Goal: Transaction & Acquisition: Purchase product/service

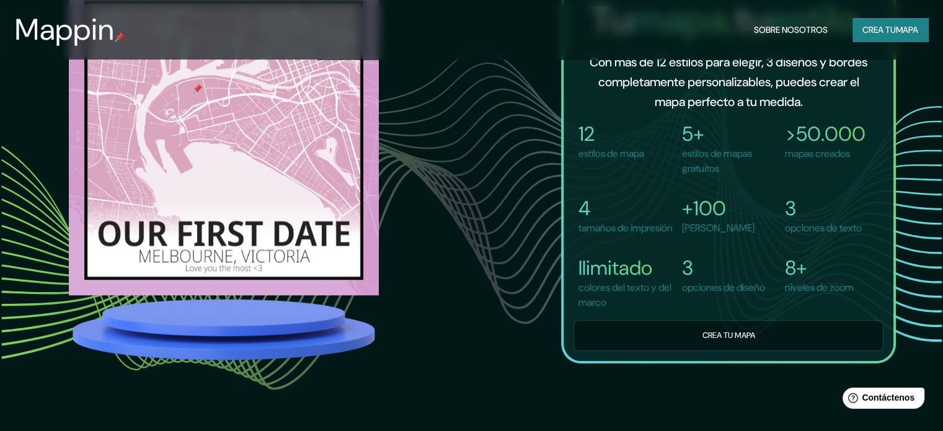
scroll to position [920, 0]
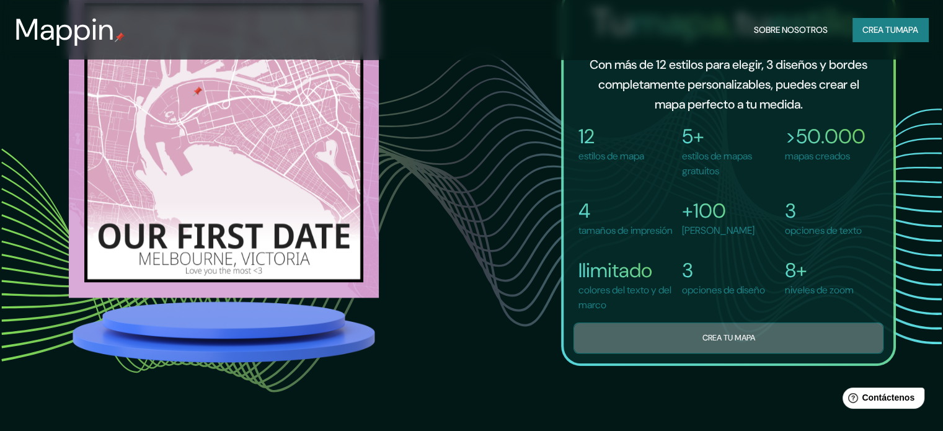
click at [692, 350] on button "Crea tu mapa" at bounding box center [729, 337] width 310 height 30
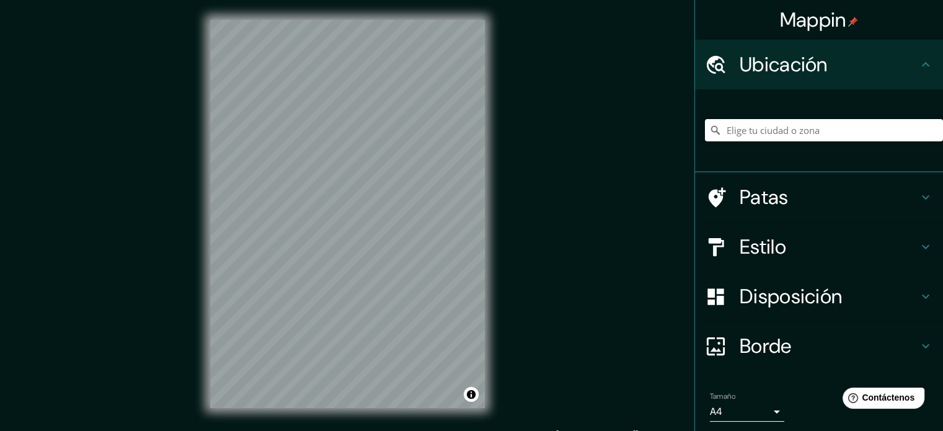
click at [730, 135] on input "Elige tu ciudad o zona" at bounding box center [824, 130] width 238 height 22
click at [434, 419] on div "© Mapbox © OpenStreetMap Improve this map" at bounding box center [347, 214] width 314 height 428
click at [771, 133] on input "Elige tu ciudad o zona" at bounding box center [824, 130] width 238 height 22
type input "Circuito [PERSON_NAME], 78438 Soledad de [PERSON_NAME], [GEOGRAPHIC_DATA][PERSO…"
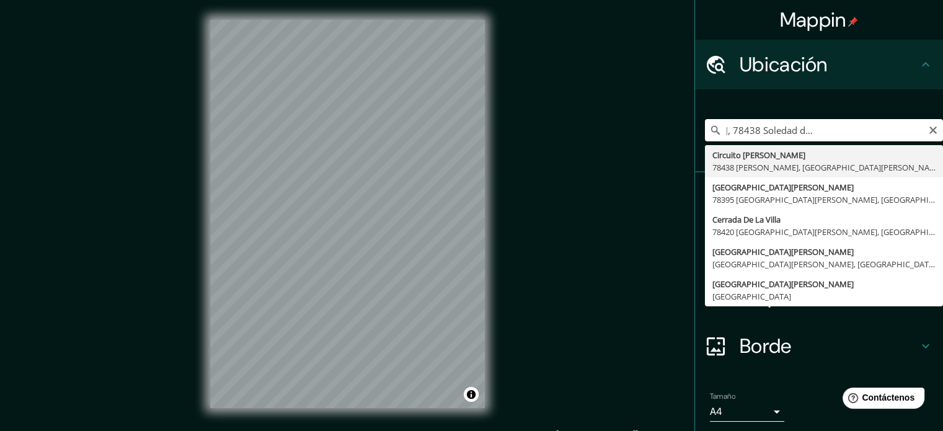
scroll to position [0, 168]
drag, startPoint x: 714, startPoint y: 130, endPoint x: 928, endPoint y: 154, distance: 215.4
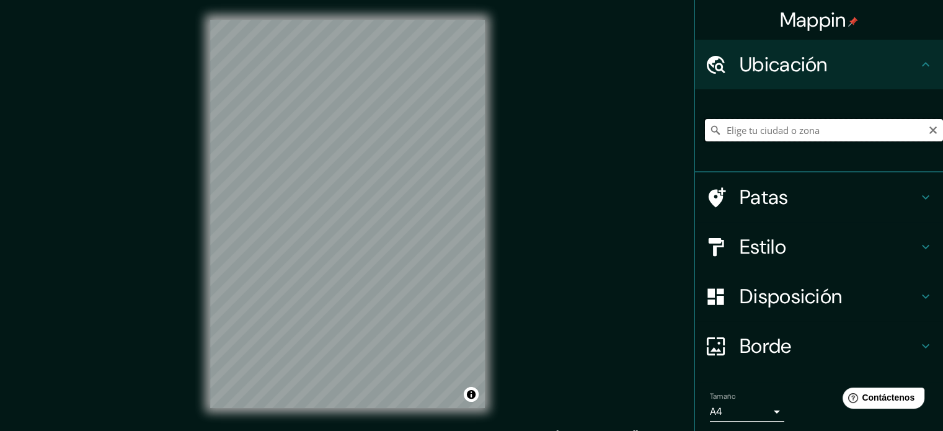
scroll to position [0, 0]
click at [771, 130] on input "Elige tu ciudad o zona" at bounding box center [824, 130] width 238 height 22
paste input "[GEOGRAPHIC_DATA][DATE], [GEOGRAPHIC_DATA][PERSON_NAME], [GEOGRAPHIC_DATA][PERS…"
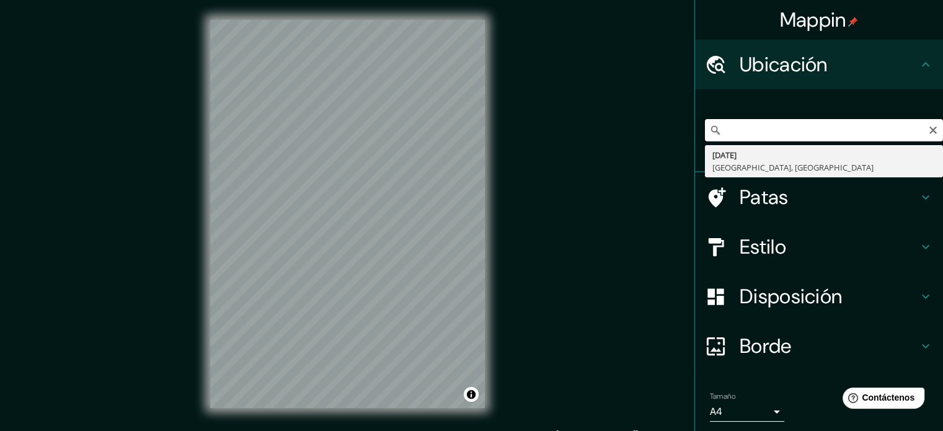
click at [748, 131] on input "[GEOGRAPHIC_DATA][DATE], [GEOGRAPHIC_DATA][PERSON_NAME], [GEOGRAPHIC_DATA][PERS…" at bounding box center [824, 130] width 238 height 22
click at [736, 130] on input "[GEOGRAPHIC_DATA][DATE], [GEOGRAPHIC_DATA][PERSON_NAME], [GEOGRAPHIC_DATA][PERS…" at bounding box center [824, 130] width 238 height 22
click at [723, 136] on input "[GEOGRAPHIC_DATA][DATE], [GEOGRAPHIC_DATA][PERSON_NAME], [GEOGRAPHIC_DATA][PERS…" at bounding box center [824, 130] width 238 height 22
click at [742, 131] on input "[GEOGRAPHIC_DATA][DATE], [GEOGRAPHIC_DATA][PERSON_NAME], [GEOGRAPHIC_DATA][PERS…" at bounding box center [824, 130] width 238 height 22
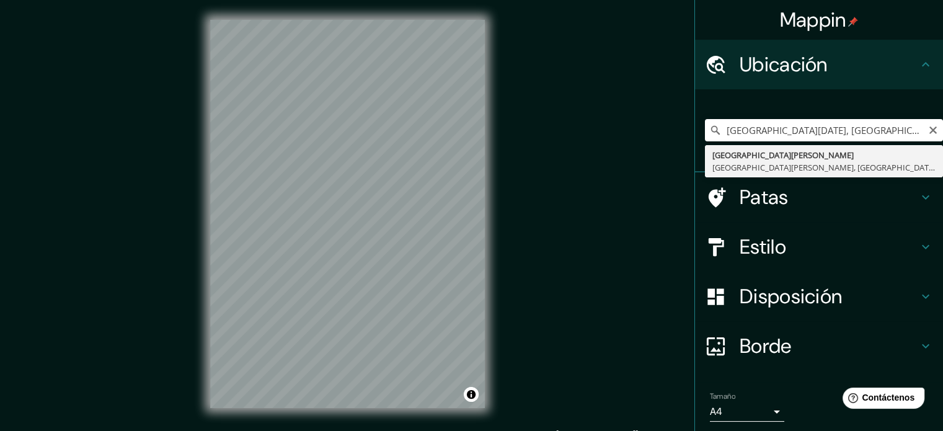
type input "[GEOGRAPHIC_DATA][PERSON_NAME], [GEOGRAPHIC_DATA][PERSON_NAME], [GEOGRAPHIC_DAT…"
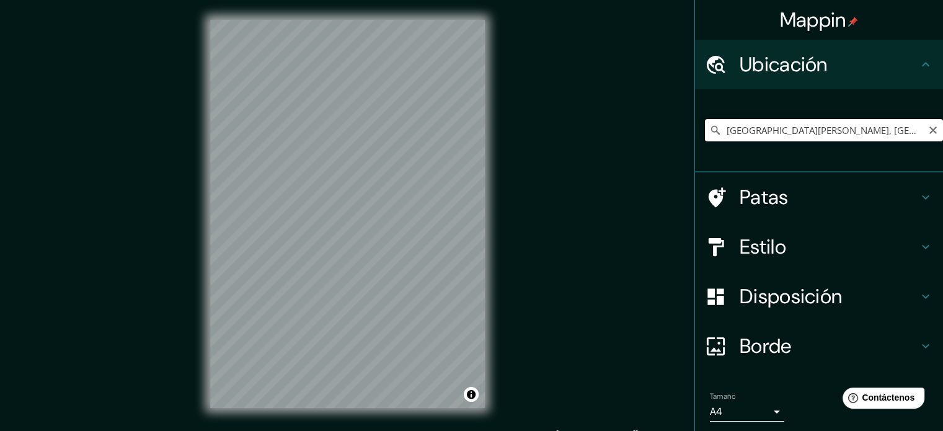
click at [871, 135] on input "[GEOGRAPHIC_DATA][PERSON_NAME], [GEOGRAPHIC_DATA][PERSON_NAME], [GEOGRAPHIC_DAT…" at bounding box center [824, 130] width 238 height 22
click at [709, 133] on icon at bounding box center [715, 130] width 12 height 12
click at [618, 137] on div "Mappin Ubicación [GEOGRAPHIC_DATA][PERSON_NAME], [GEOGRAPHIC_DATA][PERSON_NAME]…" at bounding box center [471, 224] width 943 height 448
click at [922, 198] on icon at bounding box center [925, 197] width 7 height 4
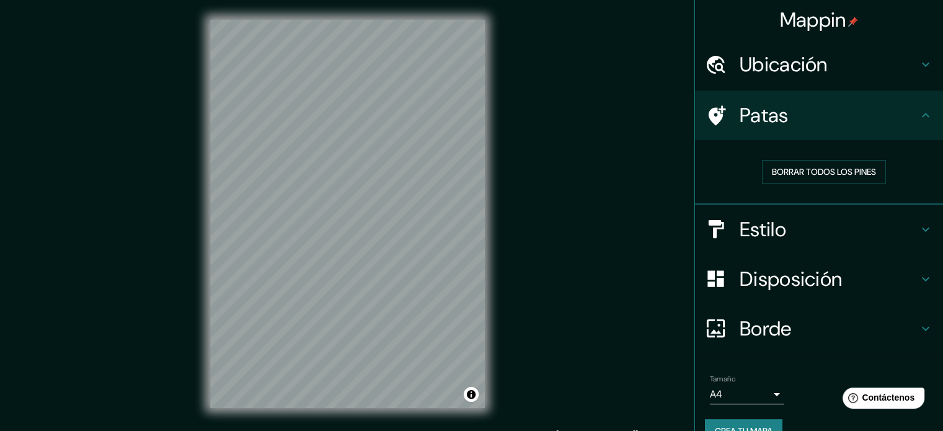
click at [899, 230] on h4 "Estilo" at bounding box center [829, 229] width 179 height 25
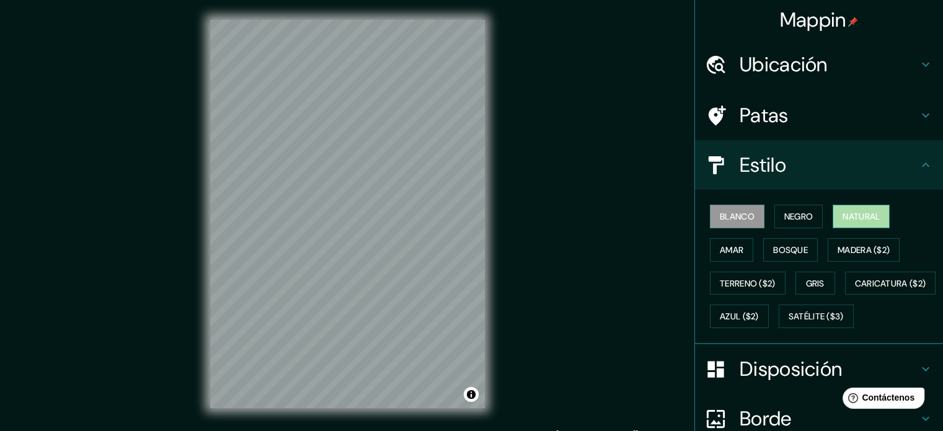
click at [848, 215] on font "Natural" at bounding box center [861, 216] width 37 height 11
click at [726, 244] on font "Amar" at bounding box center [732, 249] width 24 height 11
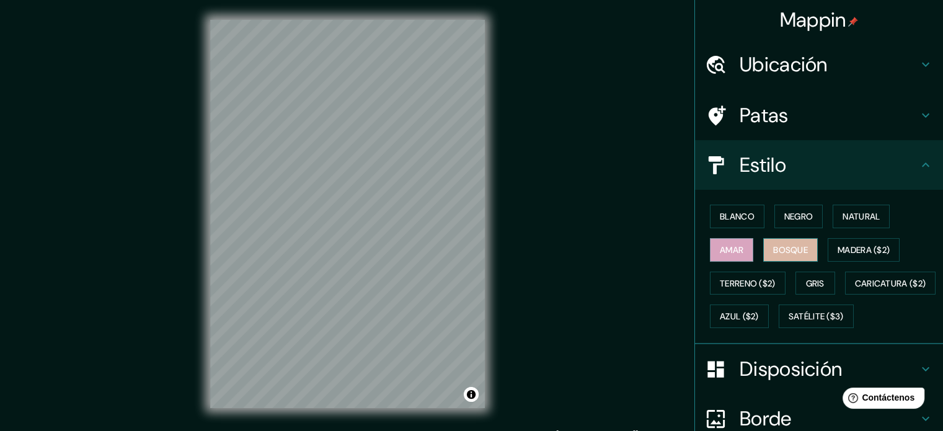
click at [792, 247] on font "Bosque" at bounding box center [790, 249] width 35 height 11
click at [838, 242] on font "Madera ($2)" at bounding box center [864, 250] width 52 height 16
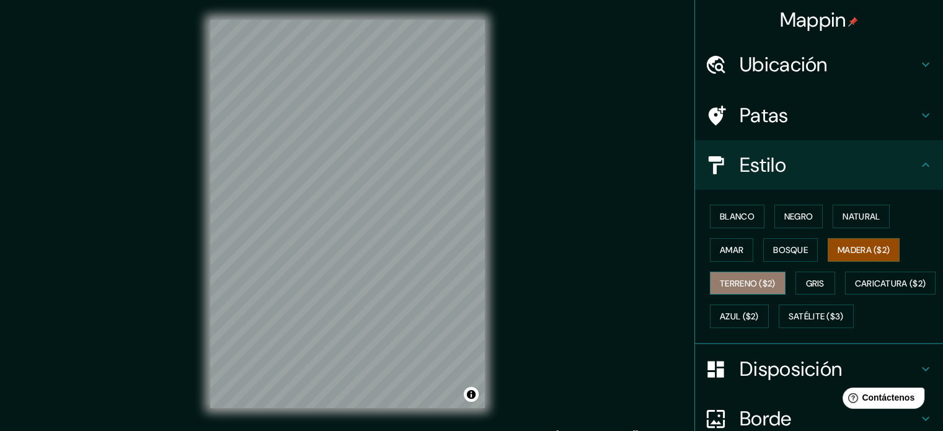
click at [720, 275] on font "Terreno ($2)" at bounding box center [748, 283] width 56 height 16
click at [841, 249] on font "Madera ($2)" at bounding box center [864, 249] width 52 height 11
click at [819, 280] on button "Gris" at bounding box center [816, 284] width 40 height 24
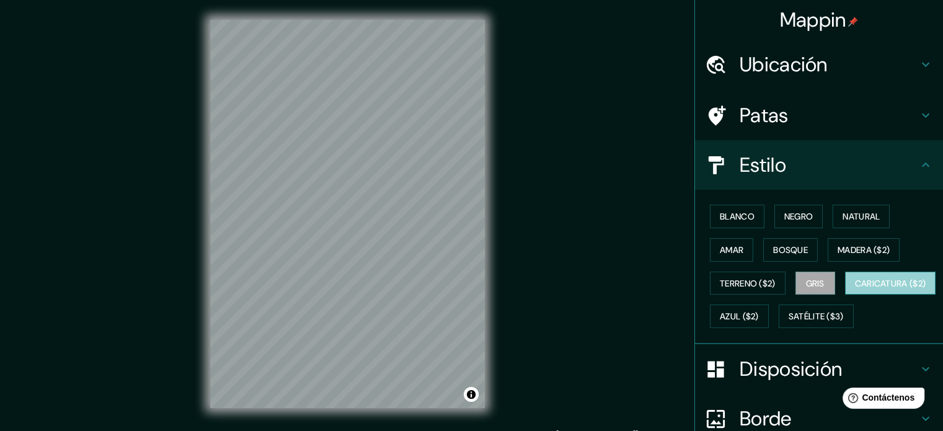
click at [855, 289] on font "Caricatura ($2)" at bounding box center [890, 283] width 71 height 11
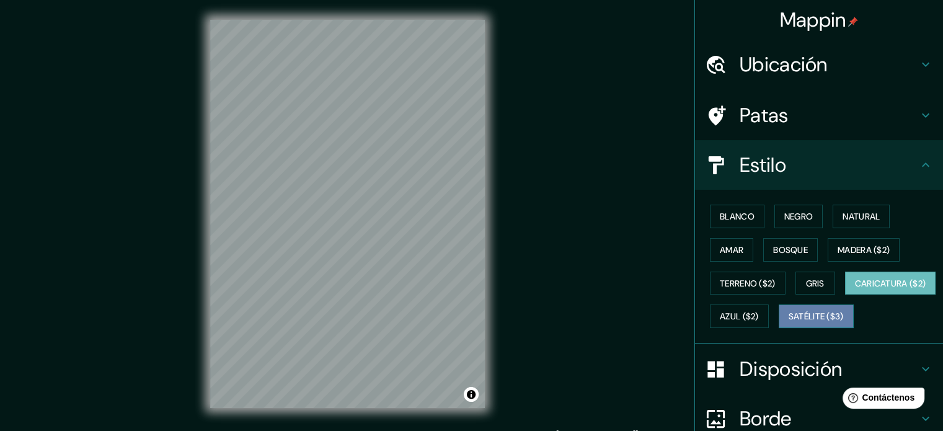
click at [789, 322] on font "Satélite ($3)" at bounding box center [816, 316] width 55 height 11
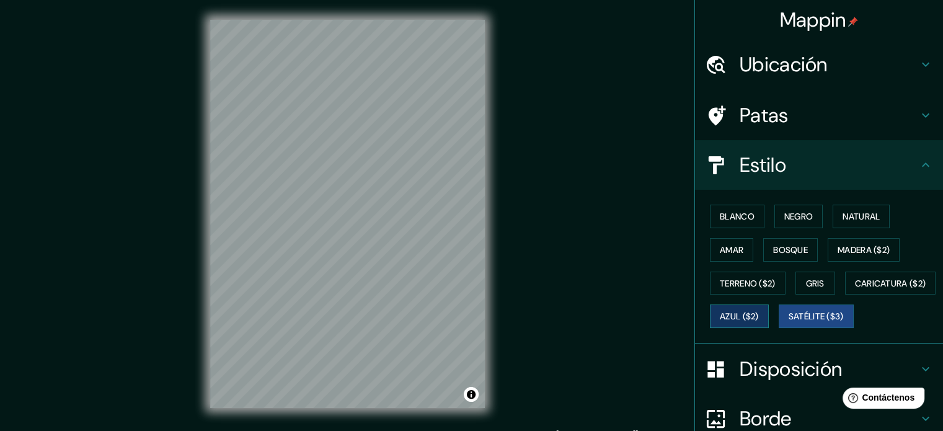
click at [769, 325] on button "Azul ($2)" at bounding box center [739, 316] width 59 height 24
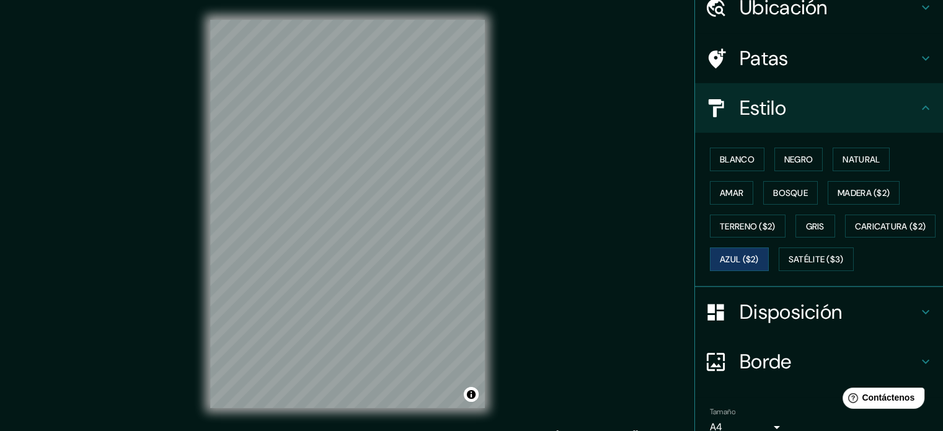
scroll to position [42, 0]
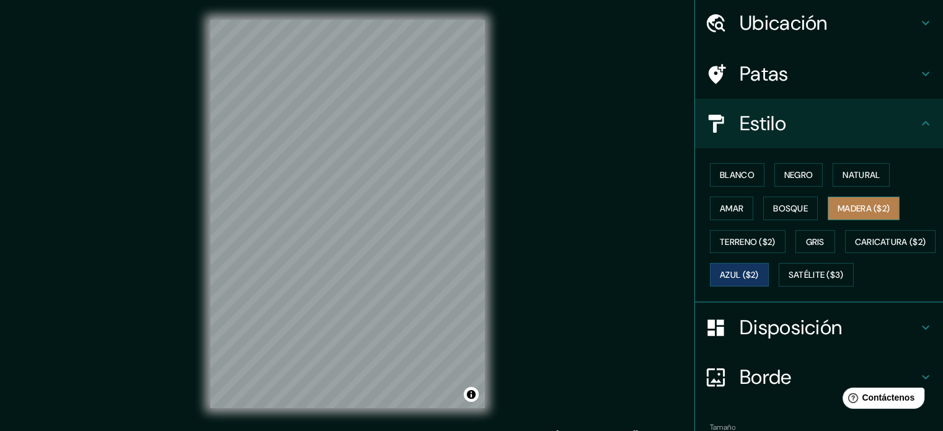
click at [858, 215] on button "Madera ($2)" at bounding box center [864, 209] width 72 height 24
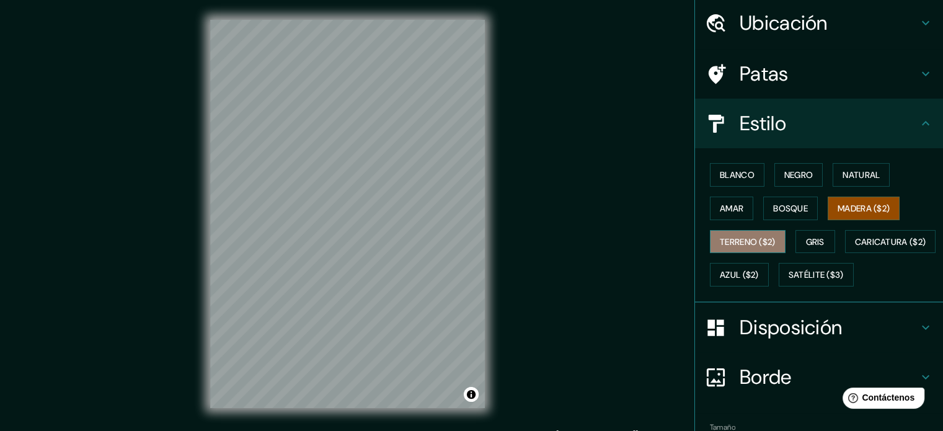
click at [733, 242] on font "Terreno ($2)" at bounding box center [748, 241] width 56 height 11
click at [848, 218] on button "Madera ($2)" at bounding box center [864, 209] width 72 height 24
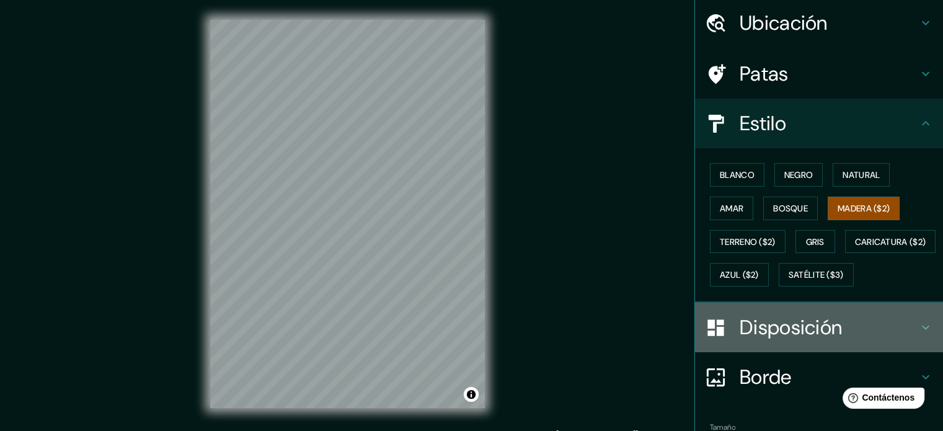
click at [908, 340] on h4 "Disposición" at bounding box center [829, 327] width 179 height 25
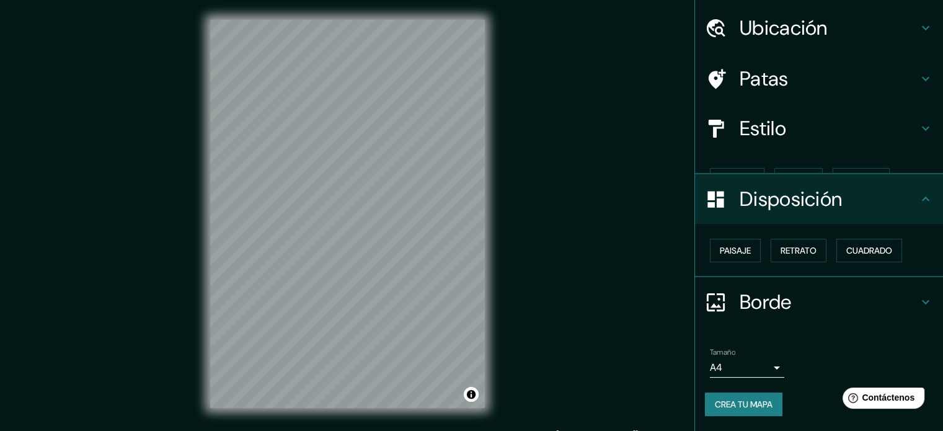
scroll to position [15, 0]
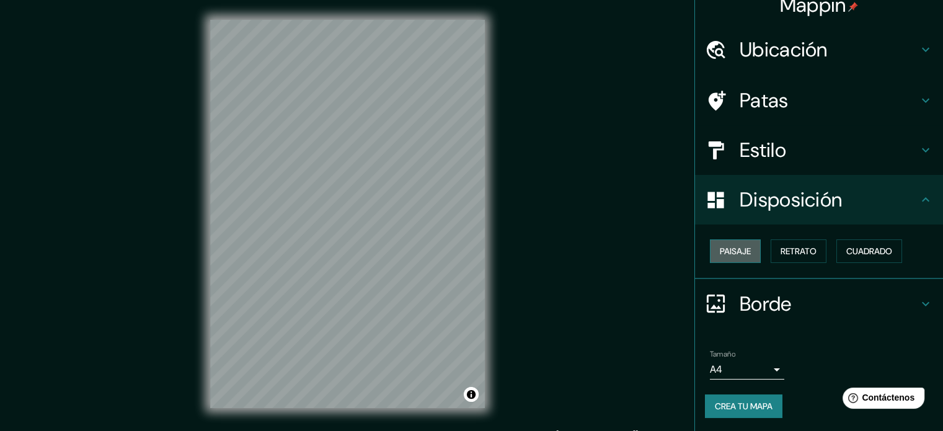
click at [721, 244] on font "Paisaje" at bounding box center [735, 251] width 31 height 16
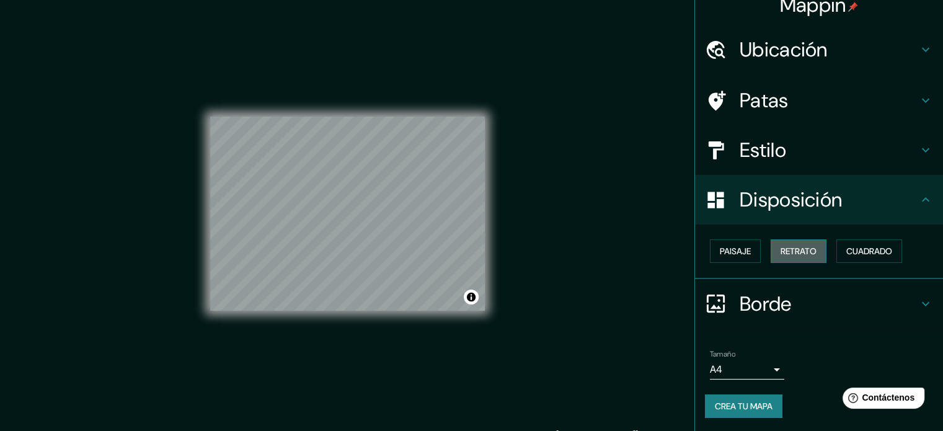
click at [771, 245] on button "Retrato" at bounding box center [799, 251] width 56 height 24
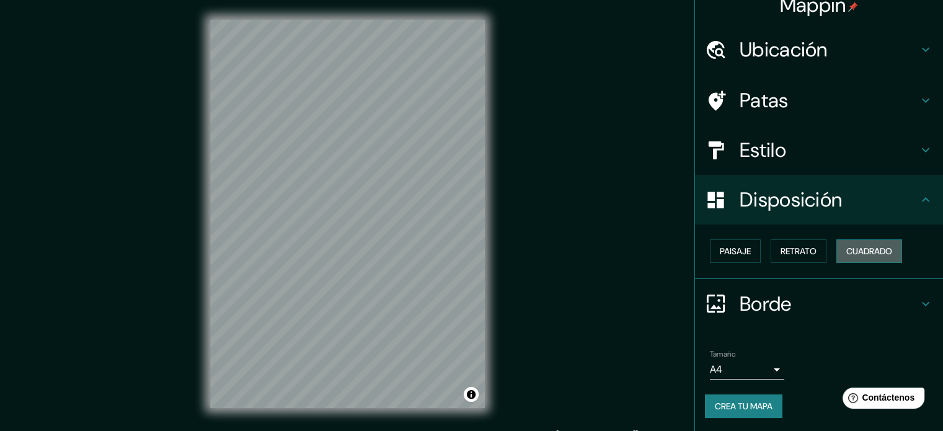
click at [866, 249] on font "Cuadrado" at bounding box center [869, 251] width 46 height 11
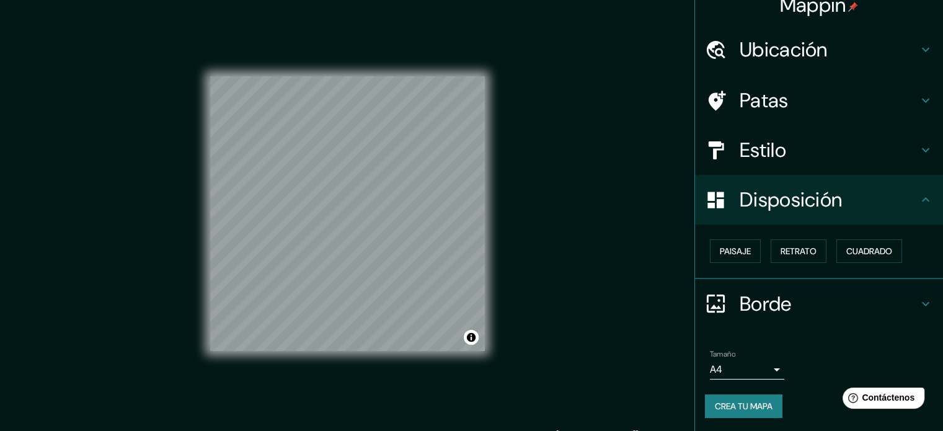
drag, startPoint x: 487, startPoint y: 259, endPoint x: 635, endPoint y: 141, distance: 188.5
click at [635, 141] on div "Mappin Ubicación [GEOGRAPHIC_DATA][PERSON_NAME], [GEOGRAPHIC_DATA][PERSON_NAME]…" at bounding box center [471, 224] width 943 height 448
click at [783, 251] on font "Retrato" at bounding box center [799, 251] width 36 height 11
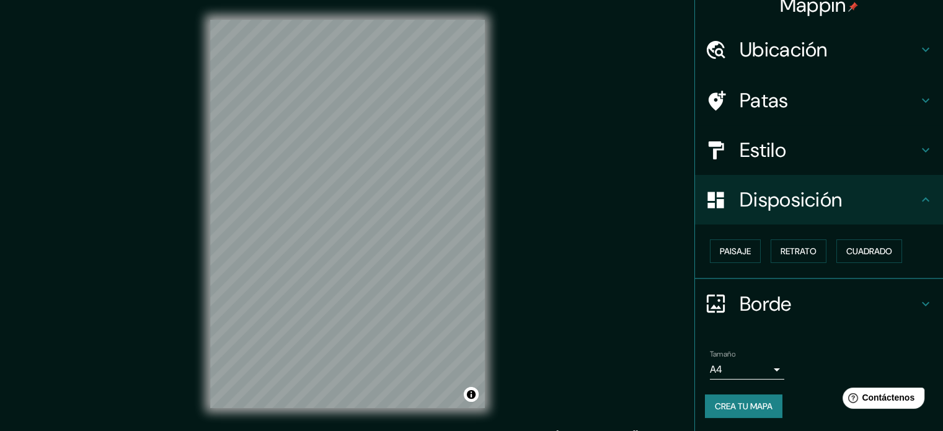
scroll to position [0, 0]
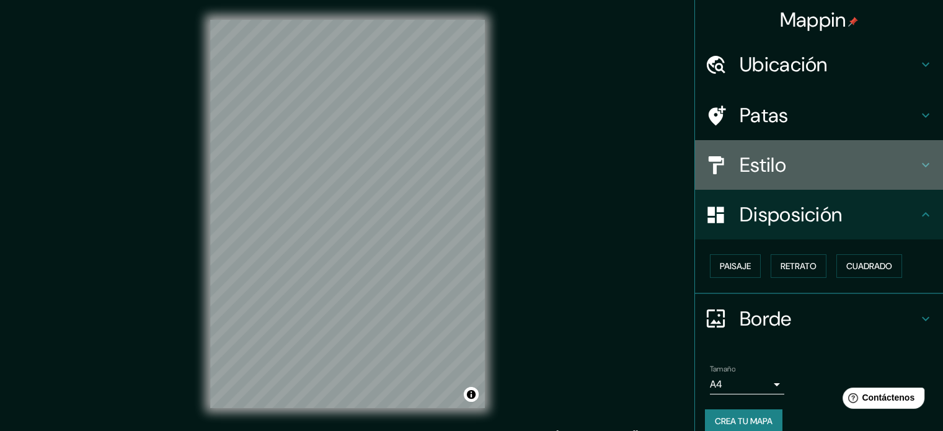
click at [851, 162] on h4 "Estilo" at bounding box center [829, 165] width 179 height 25
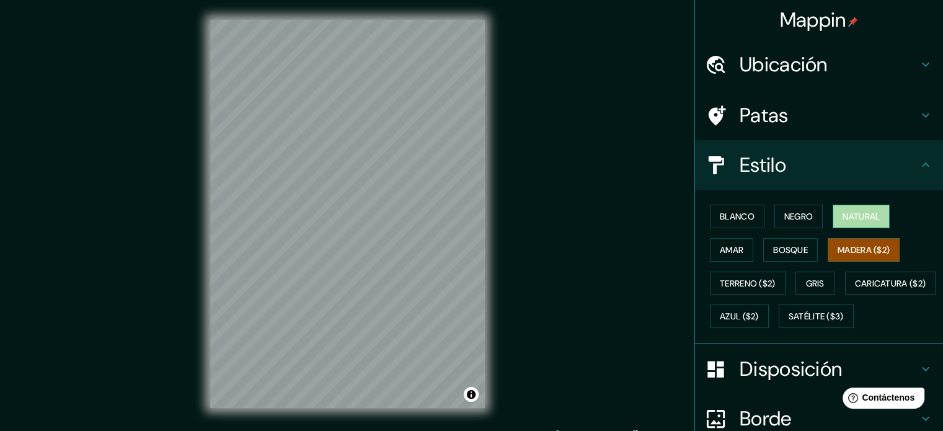
click at [853, 211] on font "Natural" at bounding box center [861, 216] width 37 height 11
click at [732, 252] on font "Amar" at bounding box center [732, 249] width 24 height 11
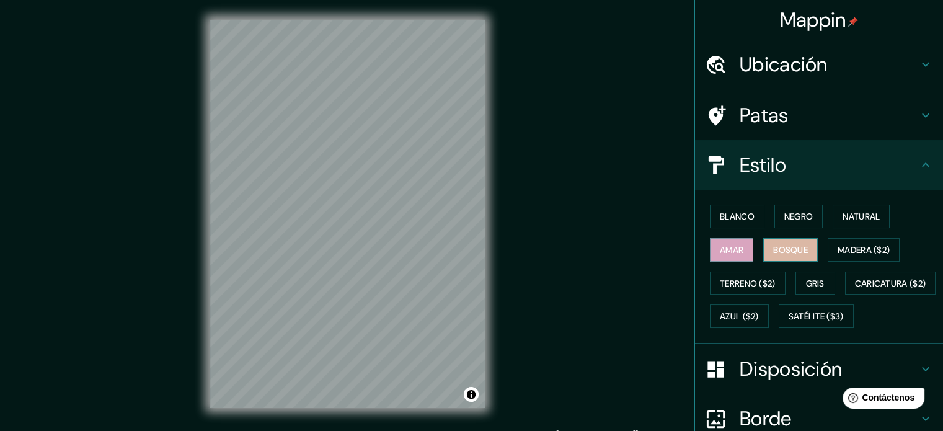
click at [773, 253] on font "Bosque" at bounding box center [790, 249] width 35 height 11
click at [839, 246] on font "Madera ($2)" at bounding box center [864, 249] width 52 height 11
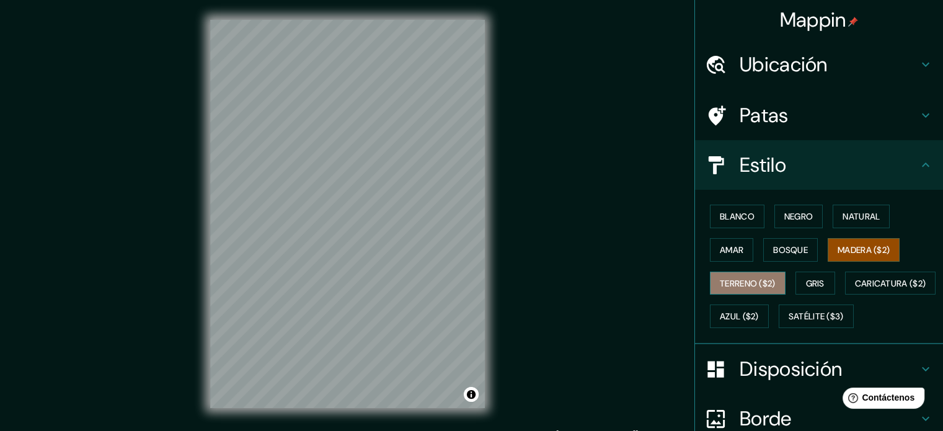
click at [726, 280] on font "Terreno ($2)" at bounding box center [748, 283] width 56 height 11
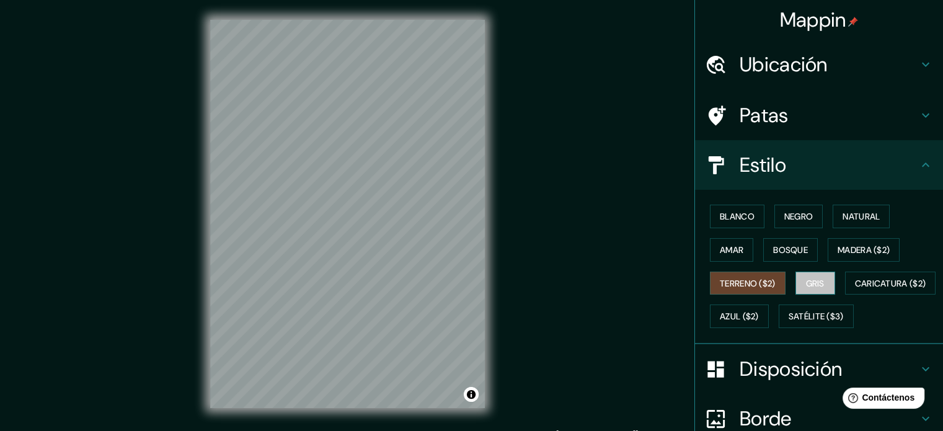
click at [809, 280] on font "Gris" at bounding box center [815, 283] width 19 height 11
click at [759, 322] on font "Azul ($2)" at bounding box center [739, 316] width 39 height 16
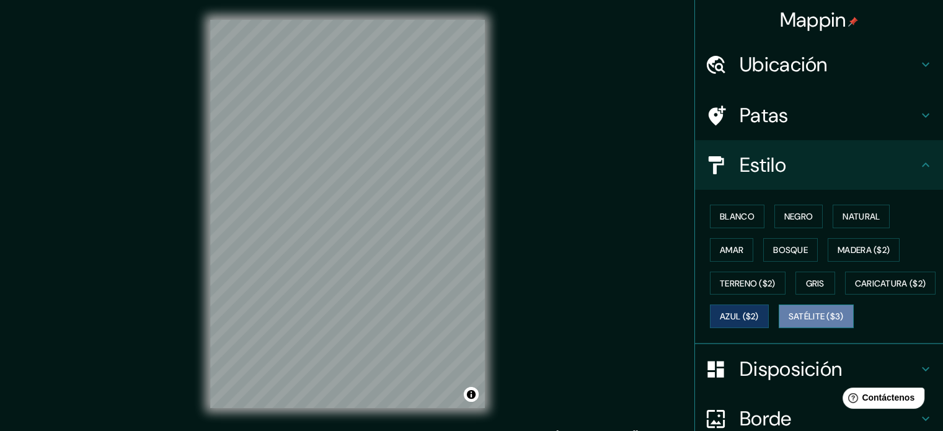
click at [789, 324] on font "Satélite ($3)" at bounding box center [816, 316] width 55 height 16
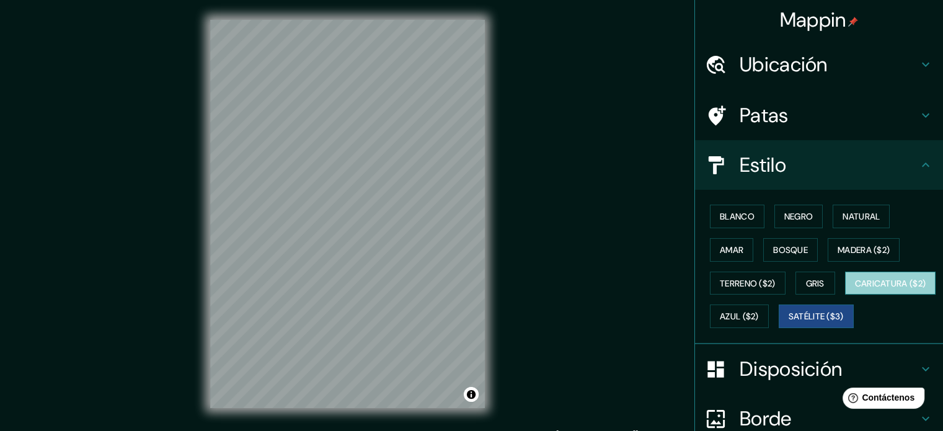
click at [855, 289] on font "Caricatura ($2)" at bounding box center [890, 283] width 71 height 11
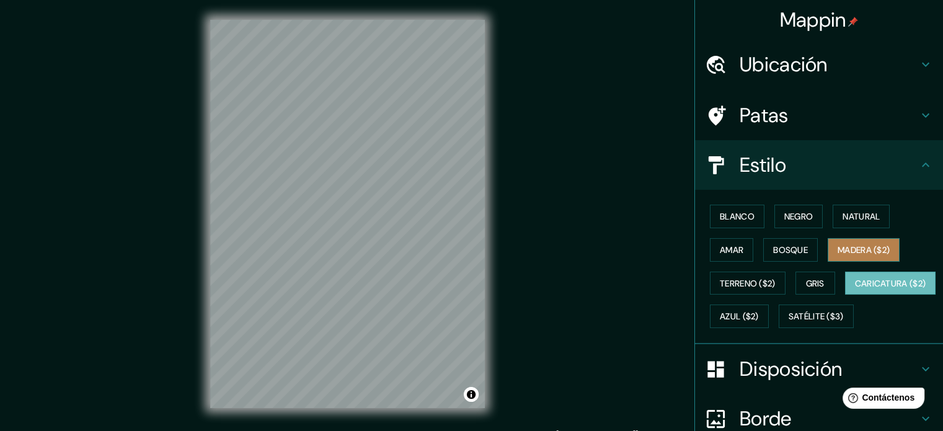
click at [863, 252] on font "Madera ($2)" at bounding box center [864, 249] width 52 height 11
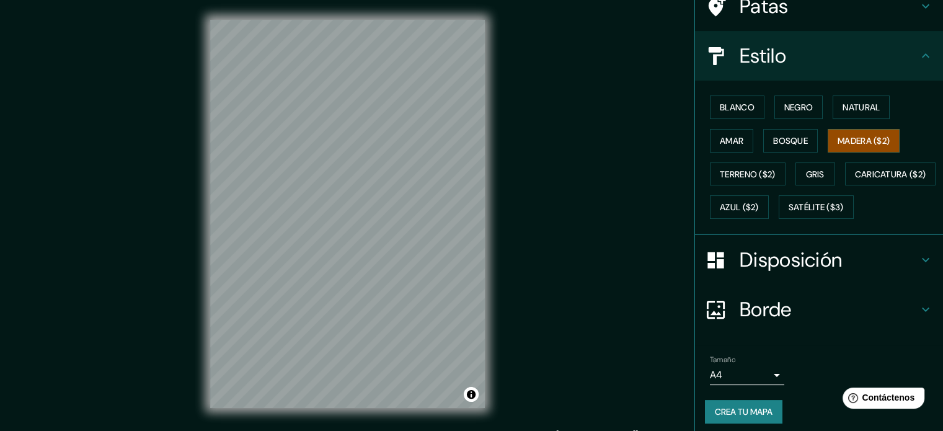
scroll to position [146, 0]
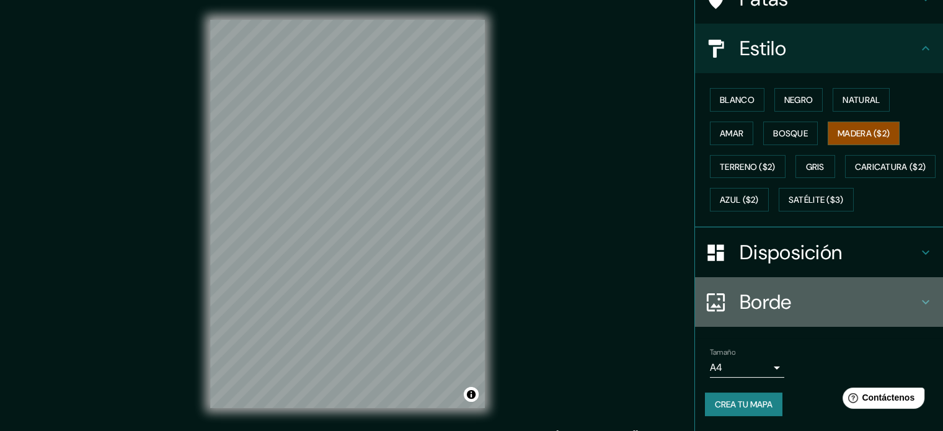
click at [855, 316] on div "Borde" at bounding box center [819, 302] width 248 height 50
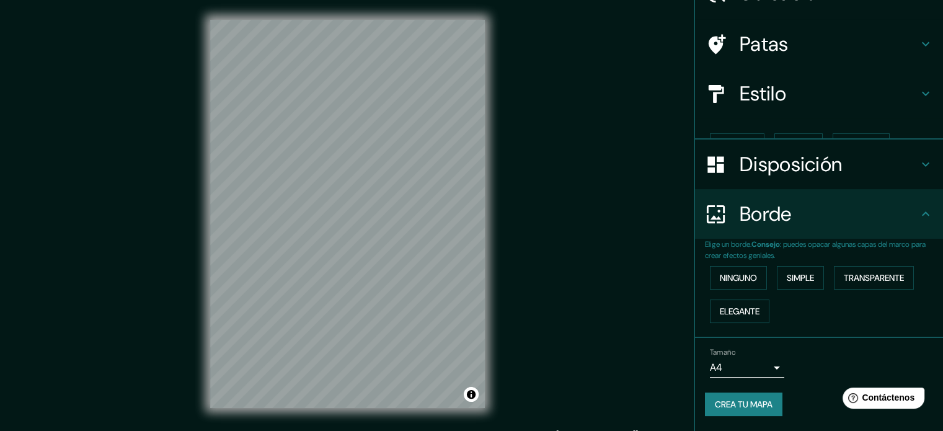
scroll to position [50, 0]
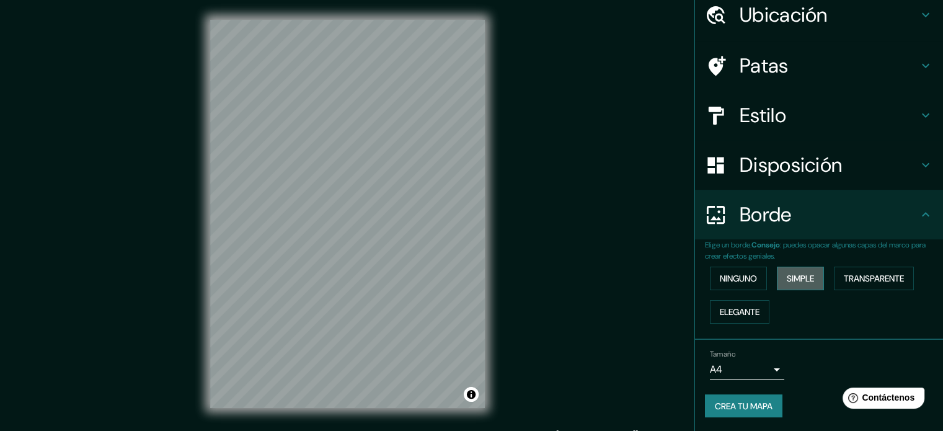
click at [804, 289] on button "Simple" at bounding box center [800, 279] width 47 height 24
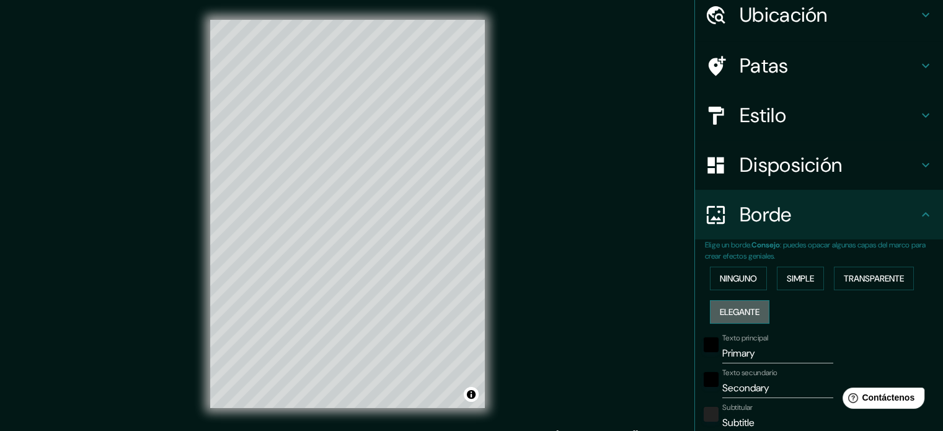
click at [729, 301] on button "Elegante" at bounding box center [740, 312] width 60 height 24
click at [729, 276] on font "Ninguno" at bounding box center [738, 278] width 37 height 11
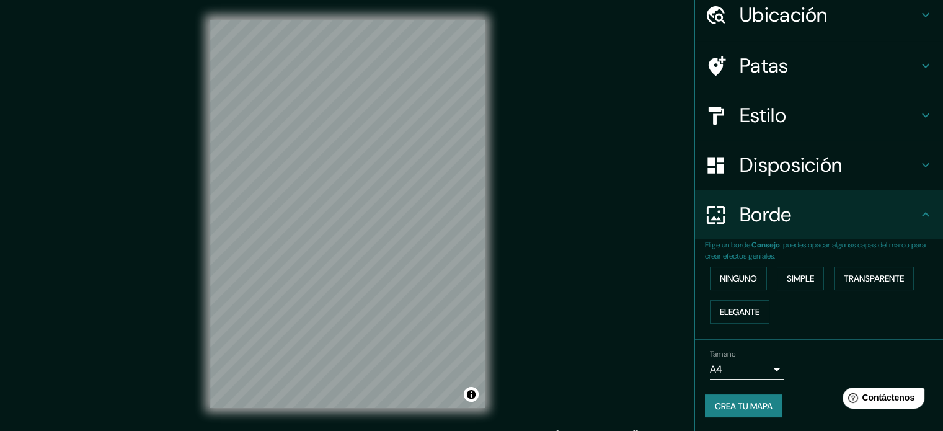
click at [905, 161] on h4 "Disposición" at bounding box center [829, 165] width 179 height 25
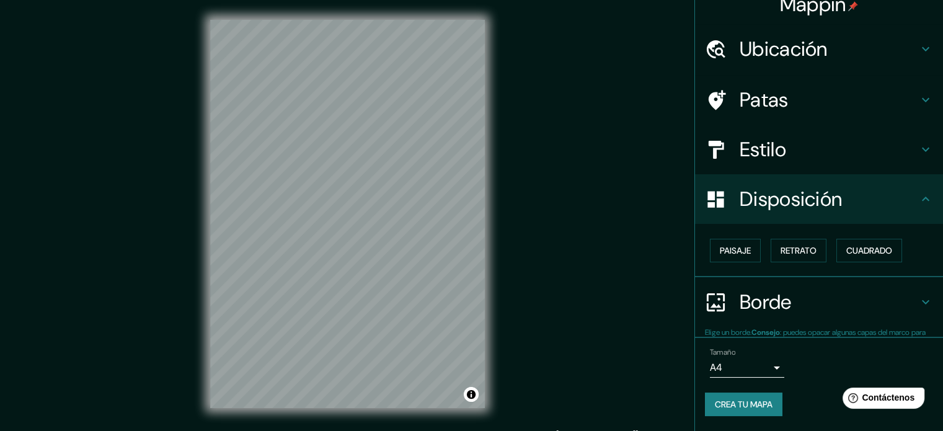
scroll to position [15, 0]
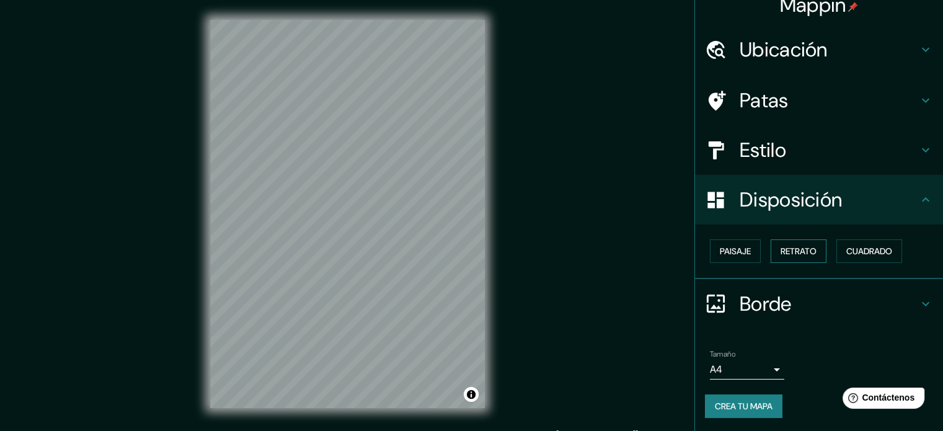
click at [806, 252] on font "Retrato" at bounding box center [799, 251] width 36 height 11
click at [729, 250] on font "Paisaje" at bounding box center [735, 251] width 31 height 11
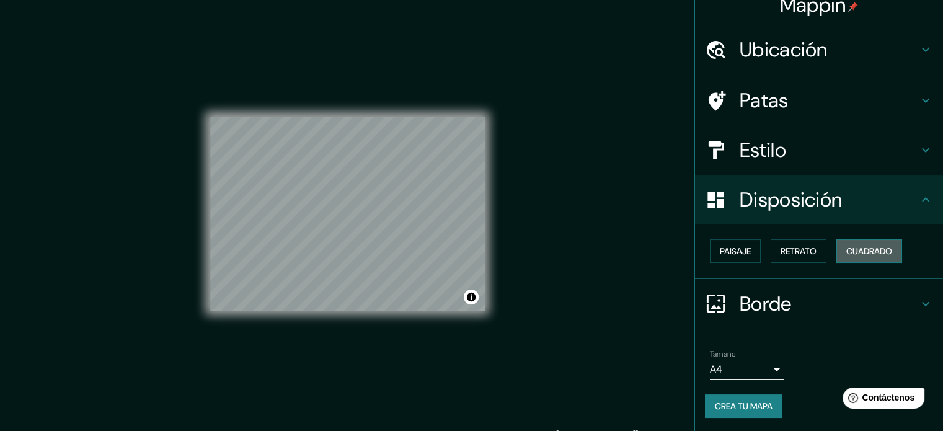
click at [850, 247] on font "Cuadrado" at bounding box center [869, 251] width 46 height 11
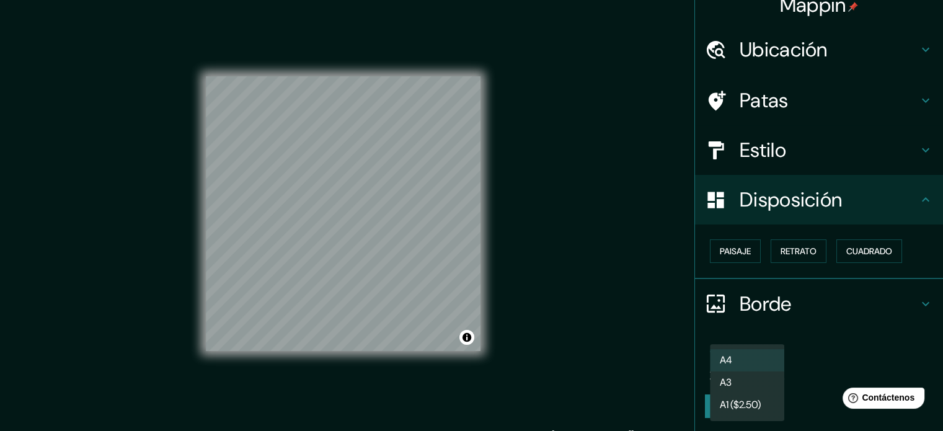
click at [761, 362] on body "Mappin Ubicación [GEOGRAPHIC_DATA][PERSON_NAME], [GEOGRAPHIC_DATA][PERSON_NAME]…" at bounding box center [471, 215] width 943 height 431
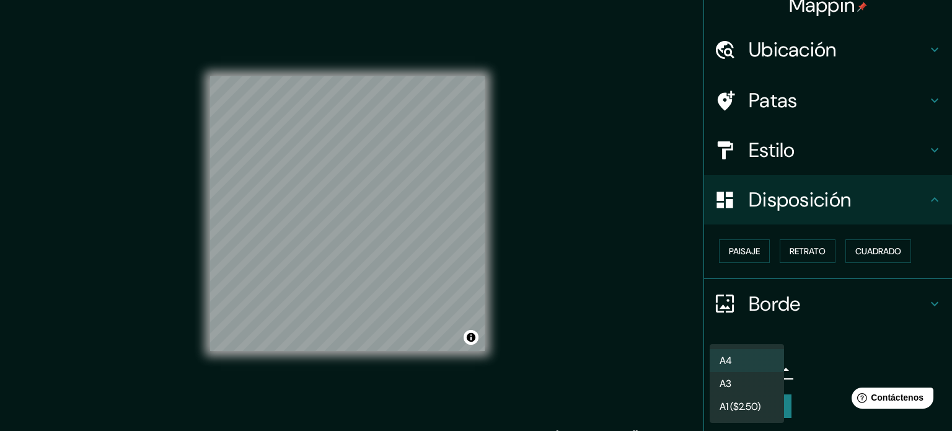
click at [848, 323] on div at bounding box center [476, 215] width 952 height 431
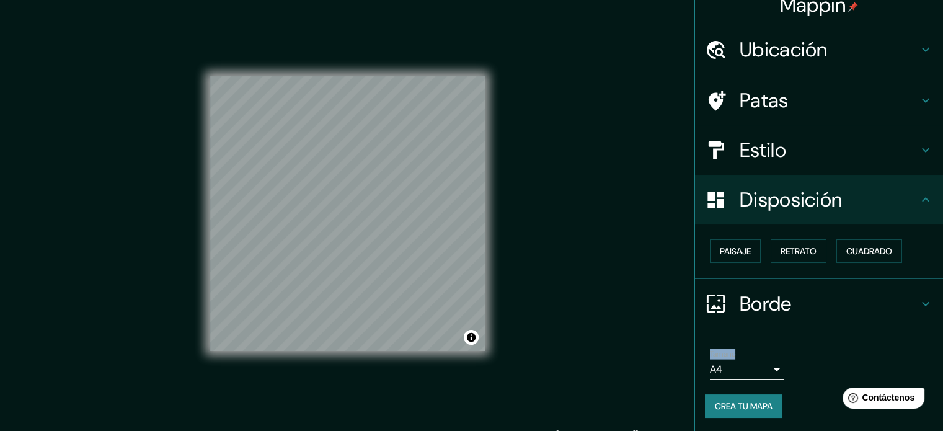
drag, startPoint x: 932, startPoint y: 379, endPoint x: 942, endPoint y: 186, distance: 193.1
click at [942, 186] on div "Mappin Ubicación [GEOGRAPHIC_DATA][PERSON_NAME], [GEOGRAPHIC_DATA][PERSON_NAME]…" at bounding box center [819, 215] width 249 height 431
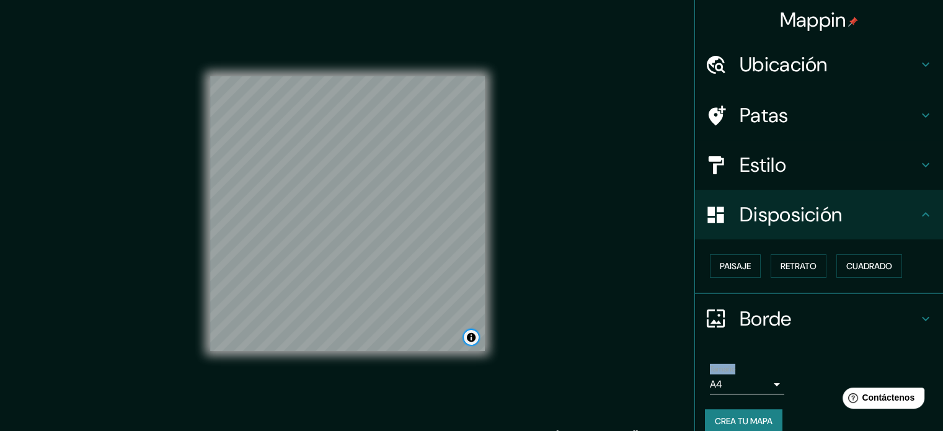
click at [472, 339] on button "Activar o desactivar atribución" at bounding box center [471, 337] width 15 height 15
click at [459, 339] on font "Mejora este mapa" at bounding box center [430, 337] width 63 height 9
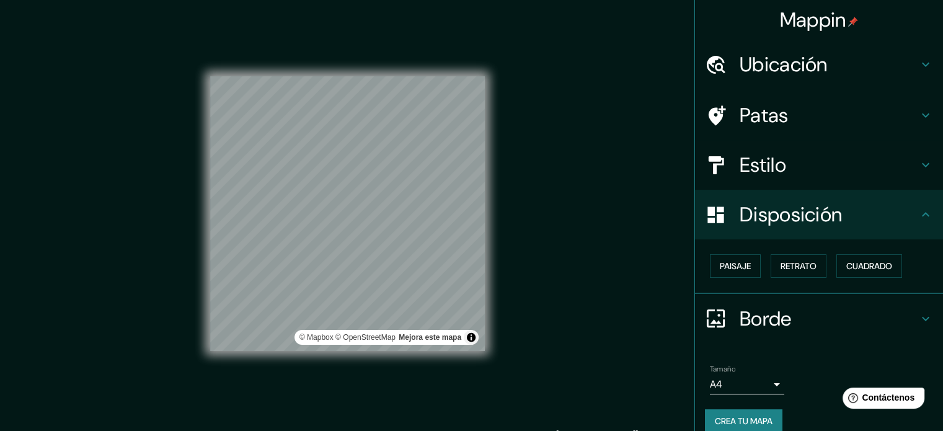
click at [511, 278] on div "Mappin Ubicación [GEOGRAPHIC_DATA][PERSON_NAME], [GEOGRAPHIC_DATA][PERSON_NAME]…" at bounding box center [471, 224] width 943 height 448
click at [471, 342] on button "Activar o desactivar atribución" at bounding box center [471, 337] width 15 height 15
click at [546, 324] on div "Mappin Ubicación [GEOGRAPHIC_DATA][PERSON_NAME], [GEOGRAPHIC_DATA][PERSON_NAME]…" at bounding box center [471, 224] width 943 height 448
click at [847, 267] on font "Cuadrado" at bounding box center [869, 265] width 46 height 11
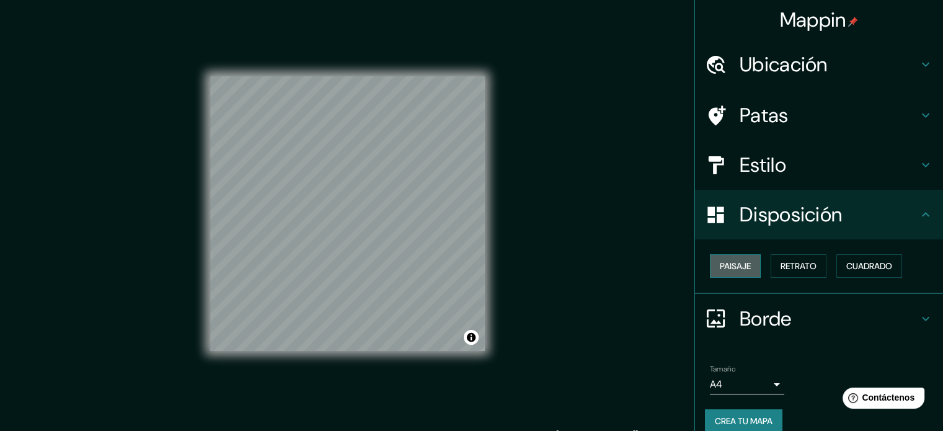
click at [742, 262] on font "Paisaje" at bounding box center [735, 265] width 31 height 11
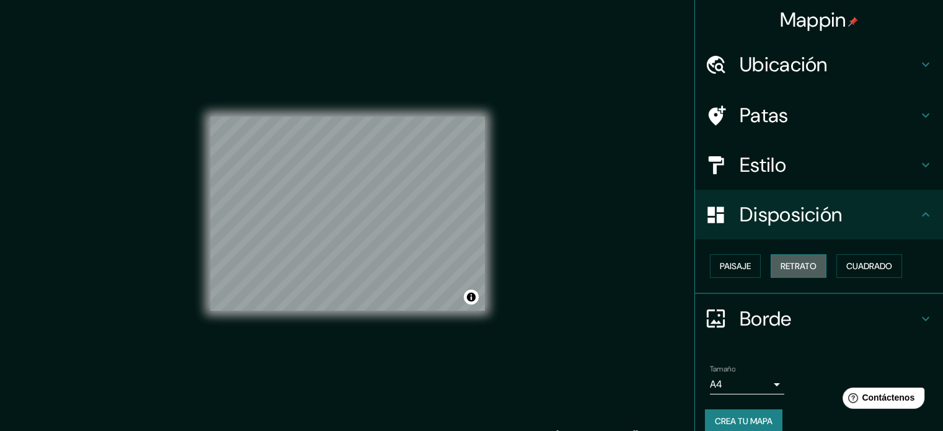
click at [781, 260] on font "Retrato" at bounding box center [799, 265] width 36 height 11
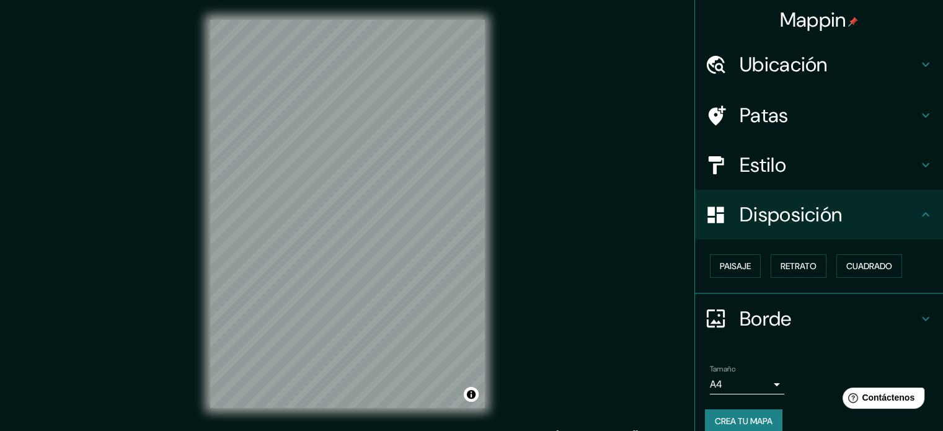
click at [526, 206] on div "Mappin Ubicación [GEOGRAPHIC_DATA][PERSON_NAME], [GEOGRAPHIC_DATA][PERSON_NAME]…" at bounding box center [471, 224] width 943 height 448
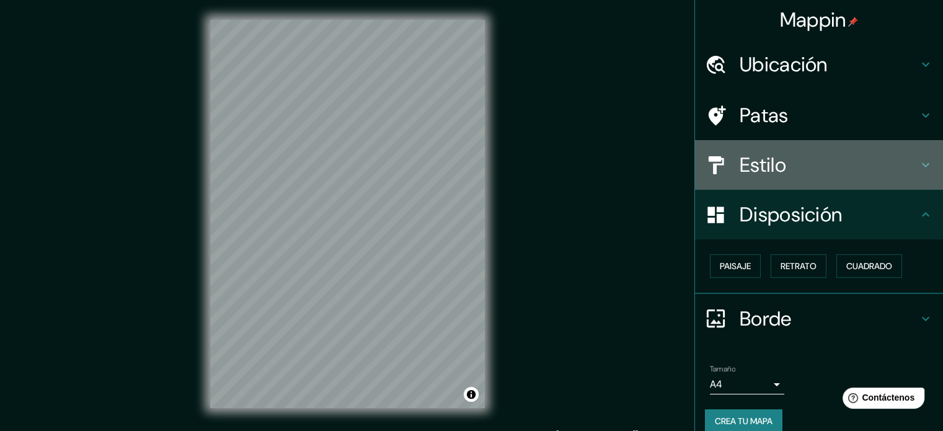
click at [744, 153] on font "Estilo" at bounding box center [763, 165] width 47 height 26
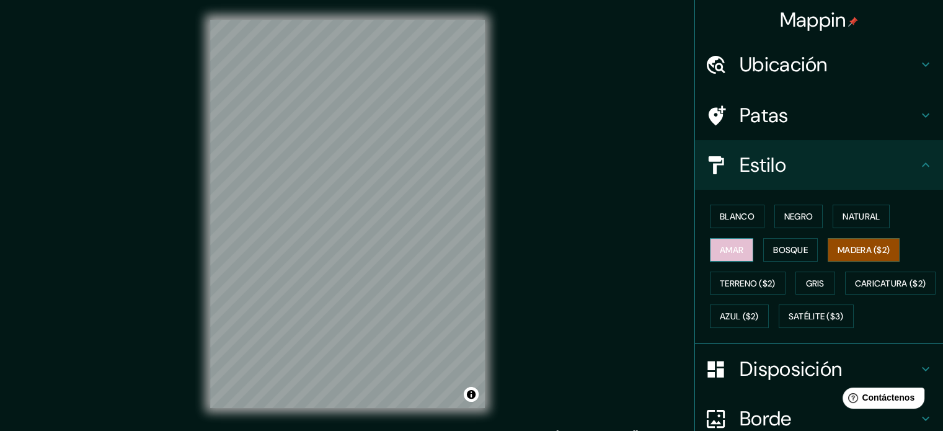
click at [726, 253] on font "Amar" at bounding box center [732, 249] width 24 height 11
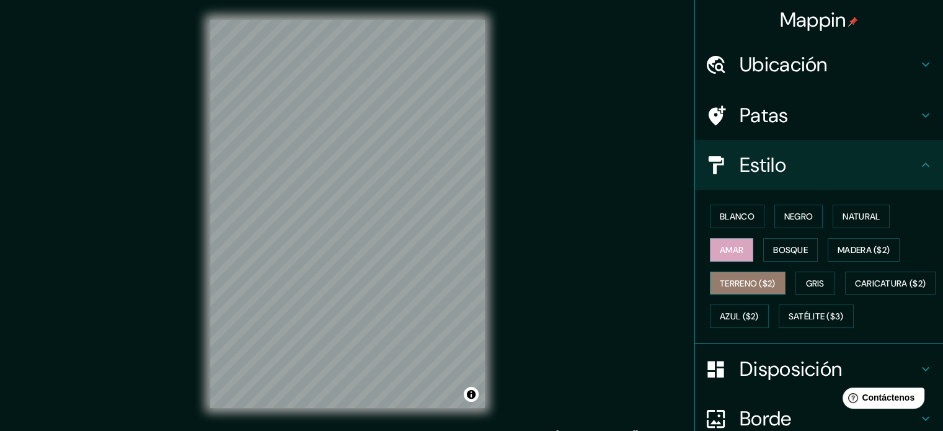
click at [731, 275] on font "Terreno ($2)" at bounding box center [748, 283] width 56 height 16
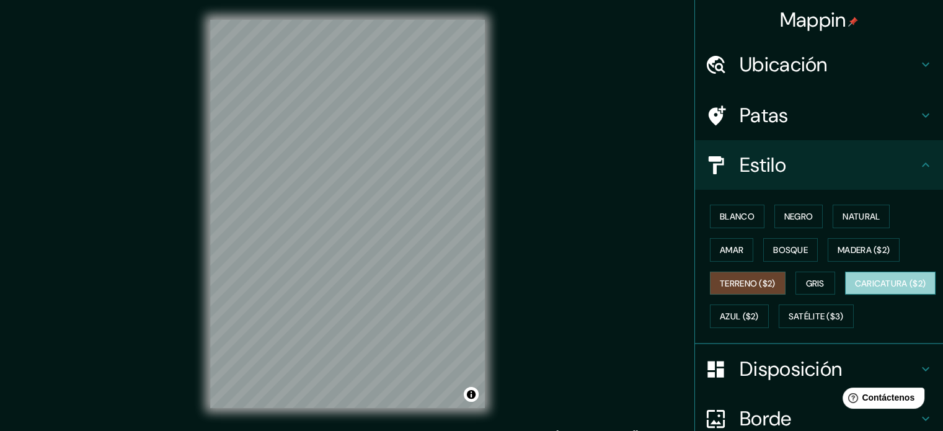
click at [855, 291] on font "Caricatura ($2)" at bounding box center [890, 283] width 71 height 16
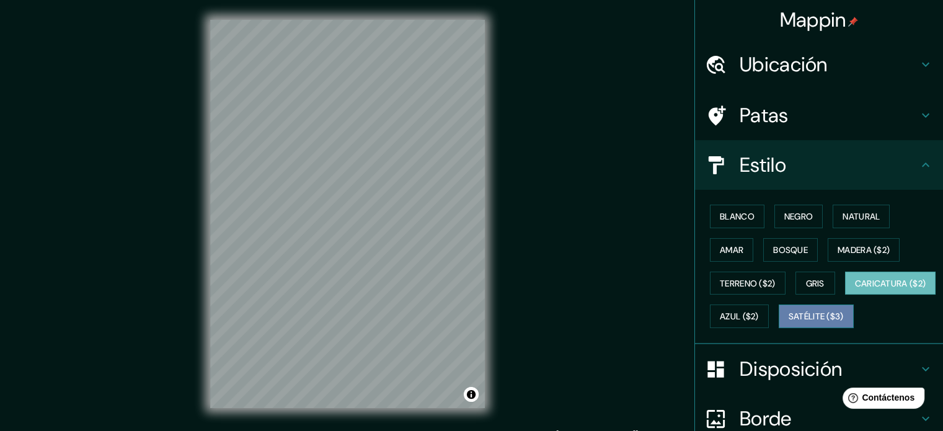
click at [789, 324] on font "Satélite ($3)" at bounding box center [816, 316] width 55 height 16
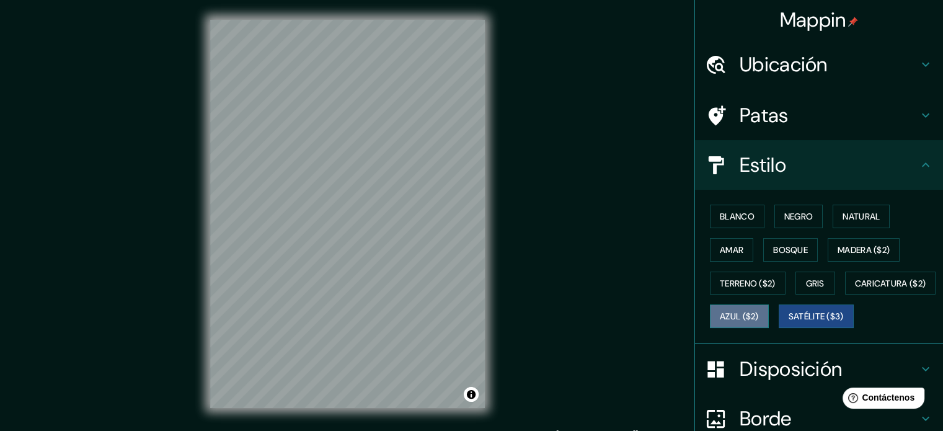
click at [759, 311] on font "Azul ($2)" at bounding box center [739, 316] width 39 height 11
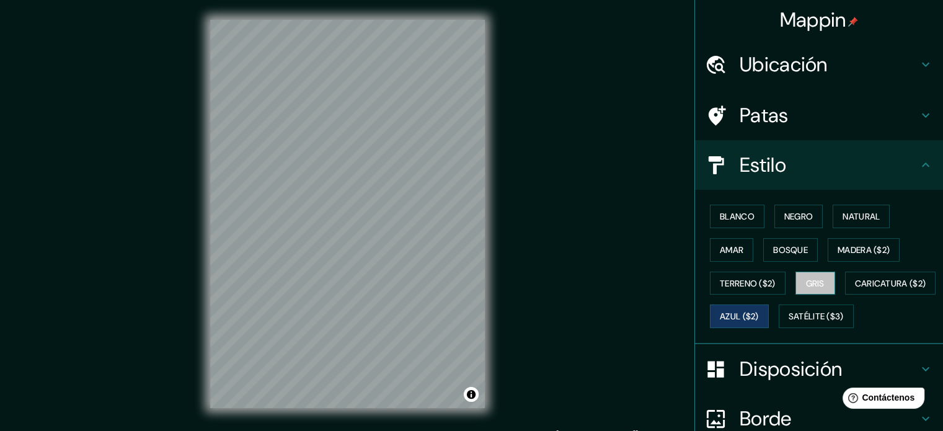
click at [807, 288] on font "Gris" at bounding box center [815, 283] width 19 height 16
click at [838, 255] on font "Madera ($2)" at bounding box center [864, 250] width 52 height 16
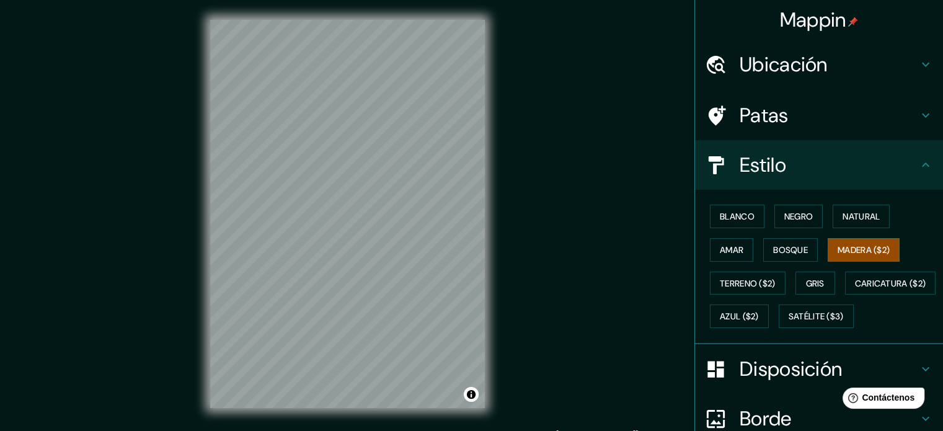
drag, startPoint x: 934, startPoint y: 237, endPoint x: 660, endPoint y: 155, distance: 286.8
click at [660, 155] on div "Mappin Ubicación [GEOGRAPHIC_DATA][PERSON_NAME], [GEOGRAPHIC_DATA][PERSON_NAME]…" at bounding box center [471, 224] width 943 height 448
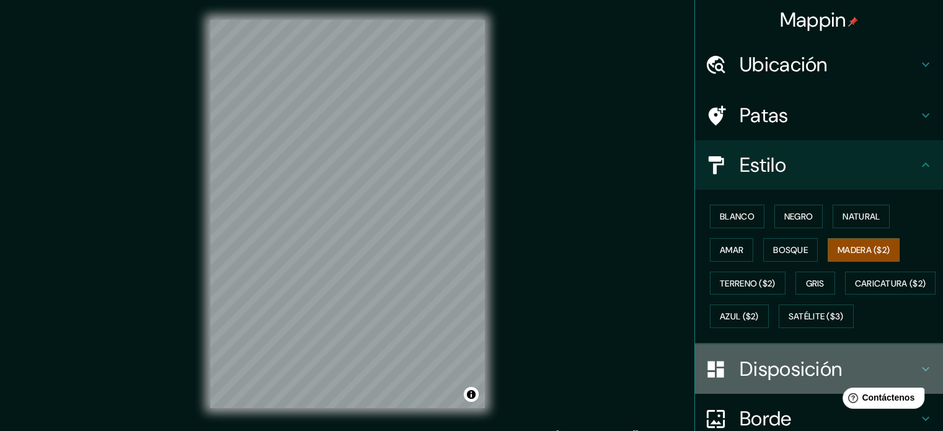
click at [789, 382] on font "Disposición" at bounding box center [791, 369] width 102 height 26
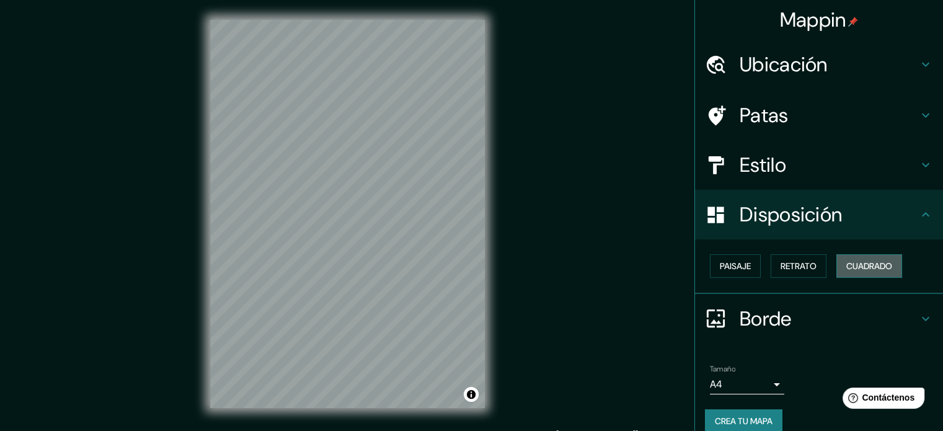
click at [847, 258] on font "Cuadrado" at bounding box center [869, 266] width 46 height 16
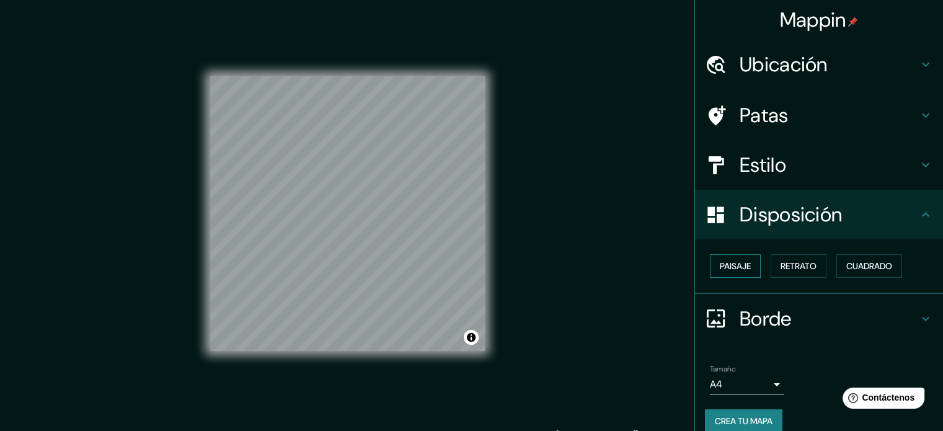
click at [749, 273] on button "Paisaje" at bounding box center [735, 266] width 51 height 24
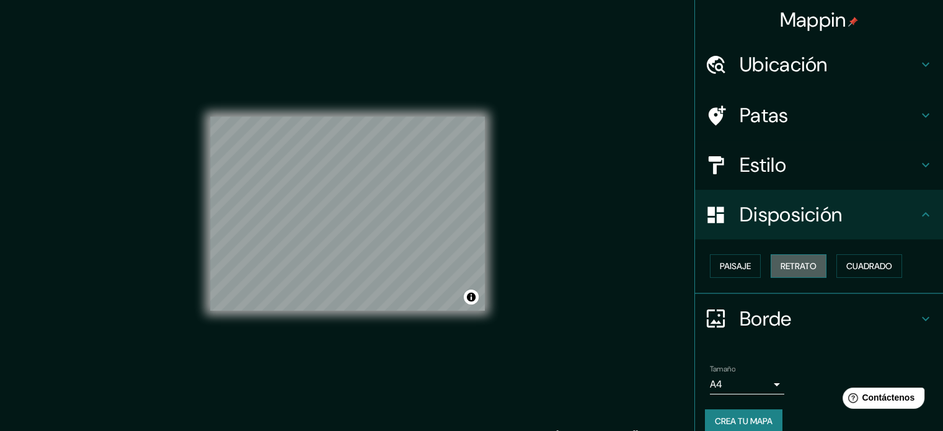
click at [776, 274] on button "Retrato" at bounding box center [799, 266] width 56 height 24
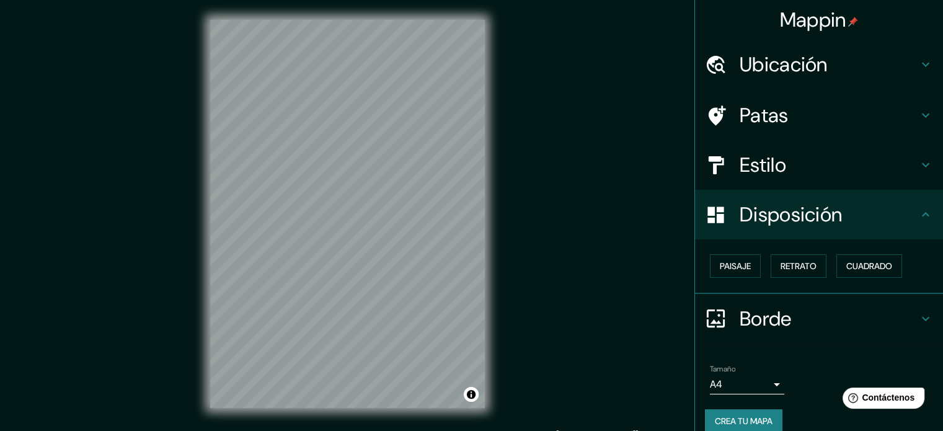
scroll to position [15, 0]
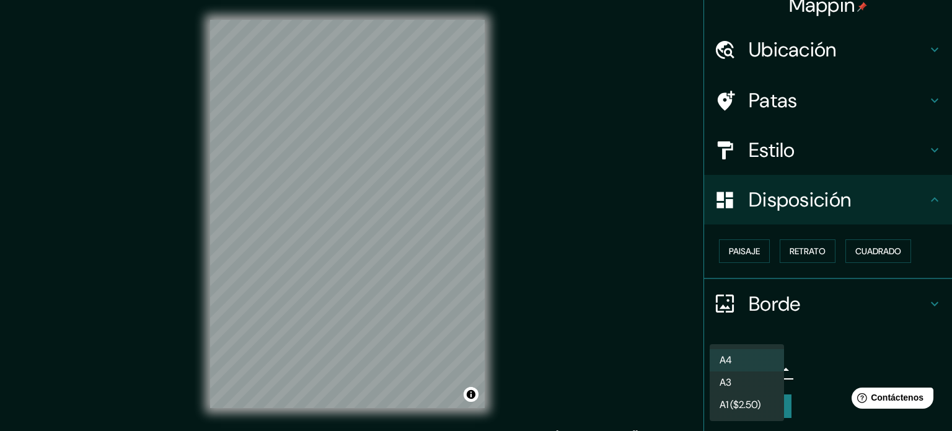
click at [737, 366] on body "Mappin Ubicación [GEOGRAPHIC_DATA][PERSON_NAME], [GEOGRAPHIC_DATA][PERSON_NAME]…" at bounding box center [476, 215] width 952 height 431
click at [732, 376] on li "A3" at bounding box center [747, 383] width 74 height 23
click at [757, 369] on body "Mappin Ubicación [GEOGRAPHIC_DATA][PERSON_NAME], [GEOGRAPHIC_DATA][PERSON_NAME]…" at bounding box center [476, 215] width 952 height 431
click at [741, 402] on font "A1 ($2.50)" at bounding box center [740, 406] width 41 height 13
click at [740, 371] on body "Mappin Ubicación [GEOGRAPHIC_DATA][PERSON_NAME], [GEOGRAPHIC_DATA][PERSON_NAME]…" at bounding box center [476, 215] width 952 height 431
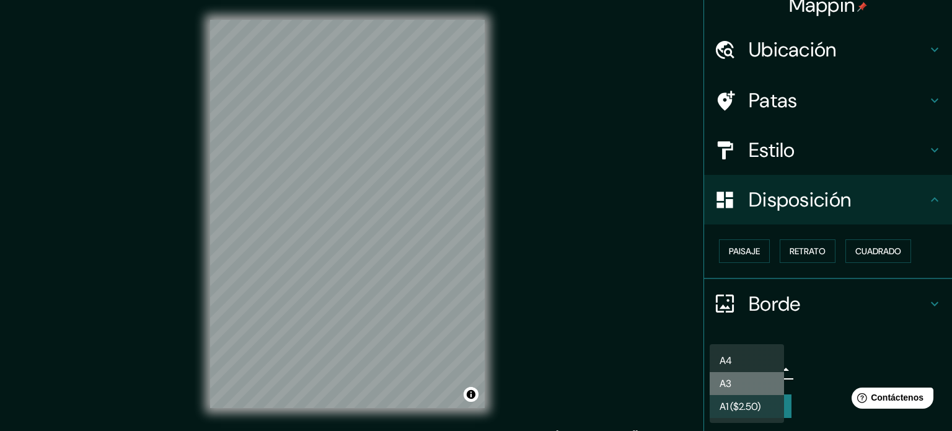
click at [738, 378] on li "A3" at bounding box center [747, 383] width 74 height 23
click at [745, 360] on body "Mappin Ubicación [GEOGRAPHIC_DATA][PERSON_NAME], [GEOGRAPHIC_DATA][PERSON_NAME]…" at bounding box center [476, 215] width 952 height 431
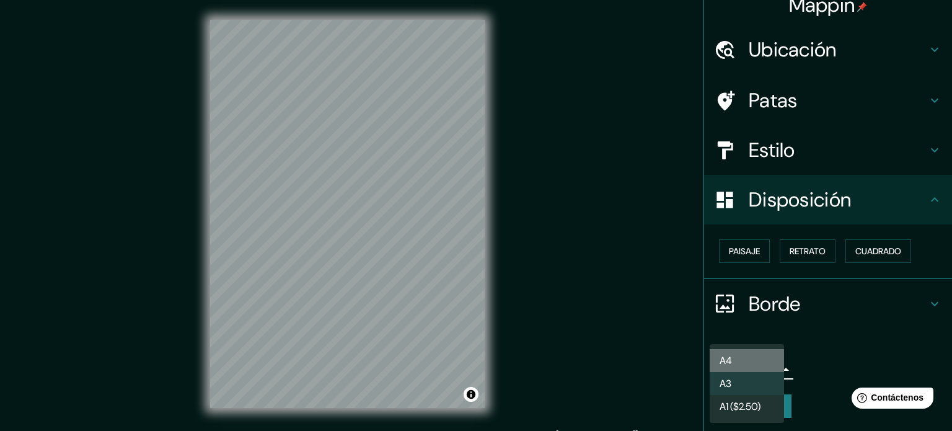
click at [741, 351] on li "A4" at bounding box center [747, 360] width 74 height 23
type input "single"
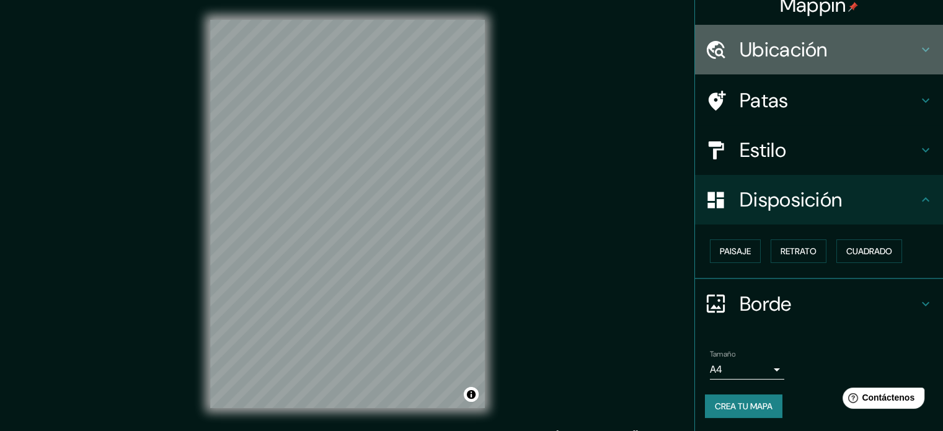
click at [740, 45] on font "Ubicación" at bounding box center [784, 50] width 88 height 26
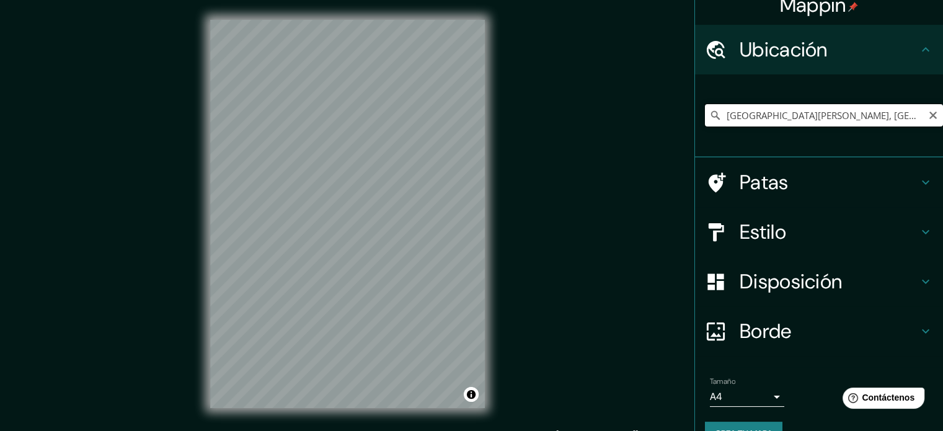
drag, startPoint x: 812, startPoint y: 118, endPoint x: 712, endPoint y: 122, distance: 100.5
click at [712, 122] on input "[GEOGRAPHIC_DATA][PERSON_NAME], [GEOGRAPHIC_DATA][PERSON_NAME], [GEOGRAPHIC_DAT…" at bounding box center [824, 115] width 238 height 22
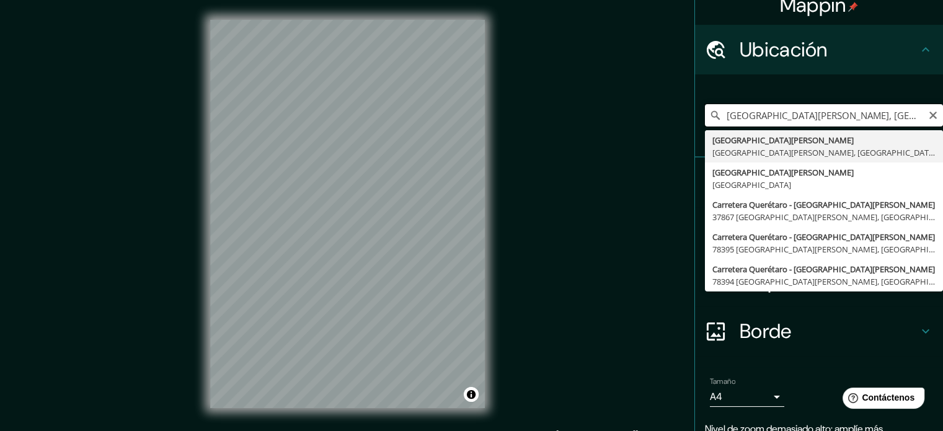
drag, startPoint x: 853, startPoint y: 121, endPoint x: 782, endPoint y: 115, distance: 71.6
click at [782, 115] on input "[GEOGRAPHIC_DATA][PERSON_NAME], [GEOGRAPHIC_DATA][PERSON_NAME], [GEOGRAPHIC_DAT…" at bounding box center [824, 115] width 238 height 22
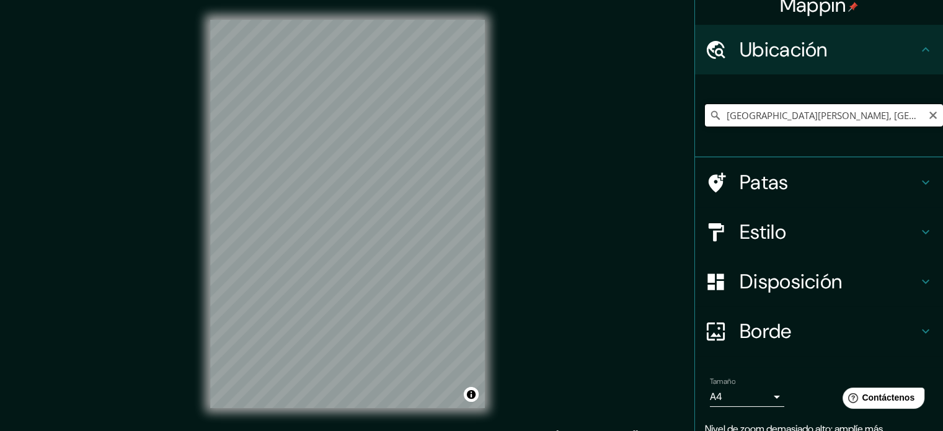
drag, startPoint x: 855, startPoint y: 120, endPoint x: 789, endPoint y: 113, distance: 66.6
click at [789, 113] on input "[GEOGRAPHIC_DATA][PERSON_NAME], [GEOGRAPHIC_DATA][PERSON_NAME], [GEOGRAPHIC_DAT…" at bounding box center [824, 115] width 238 height 22
click at [720, 118] on input "[GEOGRAPHIC_DATA][PERSON_NAME], [GEOGRAPHIC_DATA]" at bounding box center [824, 115] width 238 height 22
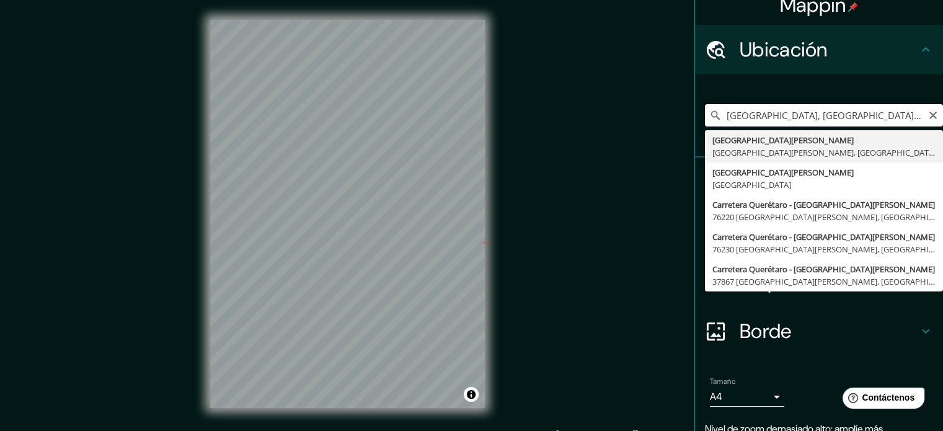
click at [747, 112] on input "[GEOGRAPHIC_DATA], [GEOGRAPHIC_DATA][PERSON_NAME], [GEOGRAPHIC_DATA]" at bounding box center [824, 115] width 238 height 22
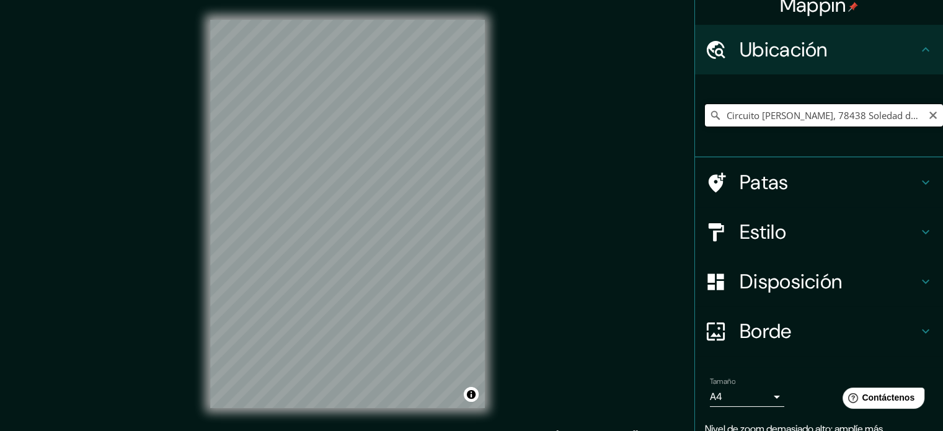
click at [865, 116] on input "Circuito [PERSON_NAME], 78438 Soledad de [PERSON_NAME], [GEOGRAPHIC_DATA][PERSO…" at bounding box center [824, 115] width 238 height 22
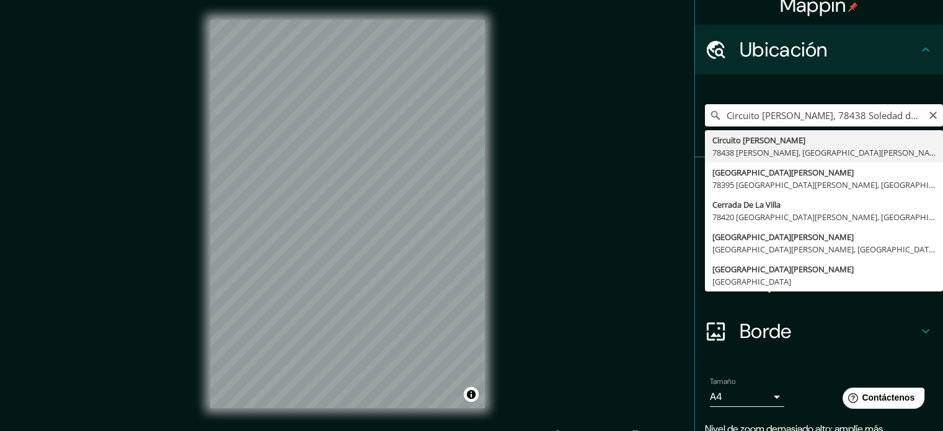
drag, startPoint x: 752, startPoint y: 117, endPoint x: 790, endPoint y: 102, distance: 40.6
click at [716, 112] on input "Circuito [PERSON_NAME], 78438 Soledad de [PERSON_NAME], [GEOGRAPHIC_DATA][PERSO…" at bounding box center [824, 115] width 238 height 22
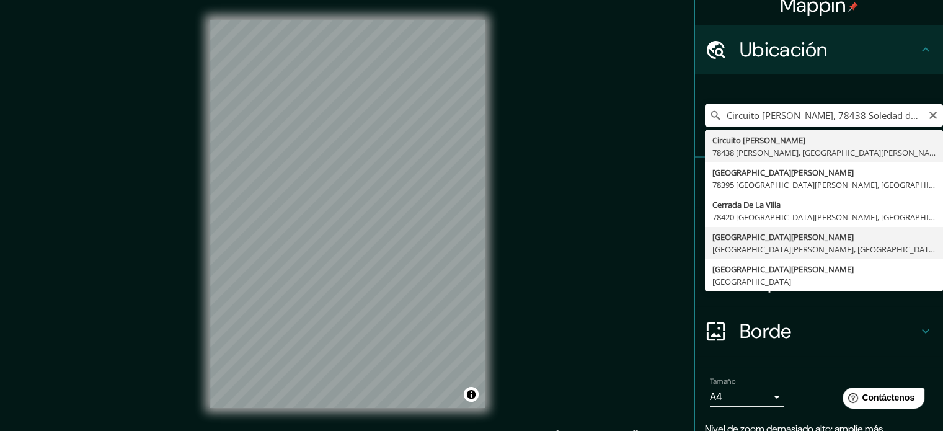
type input "[GEOGRAPHIC_DATA][PERSON_NAME], [GEOGRAPHIC_DATA][PERSON_NAME], [GEOGRAPHIC_DAT…"
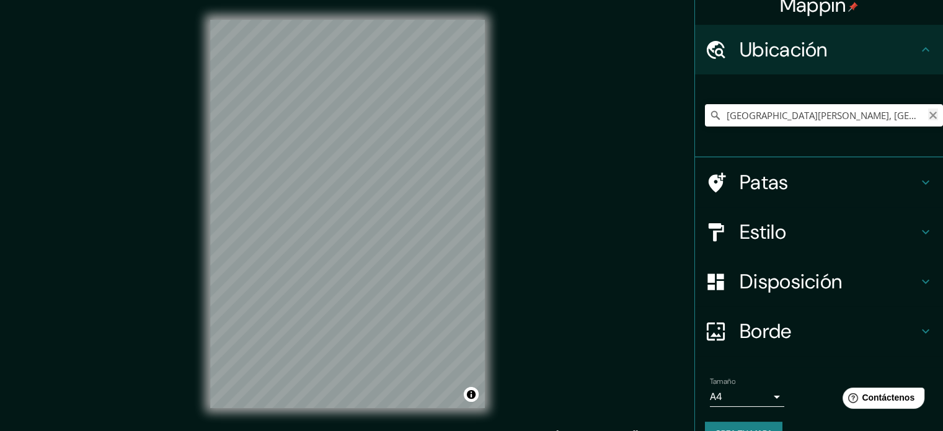
click at [928, 113] on icon "Claro" at bounding box center [933, 115] width 10 height 10
